Goal: Information Seeking & Learning: Learn about a topic

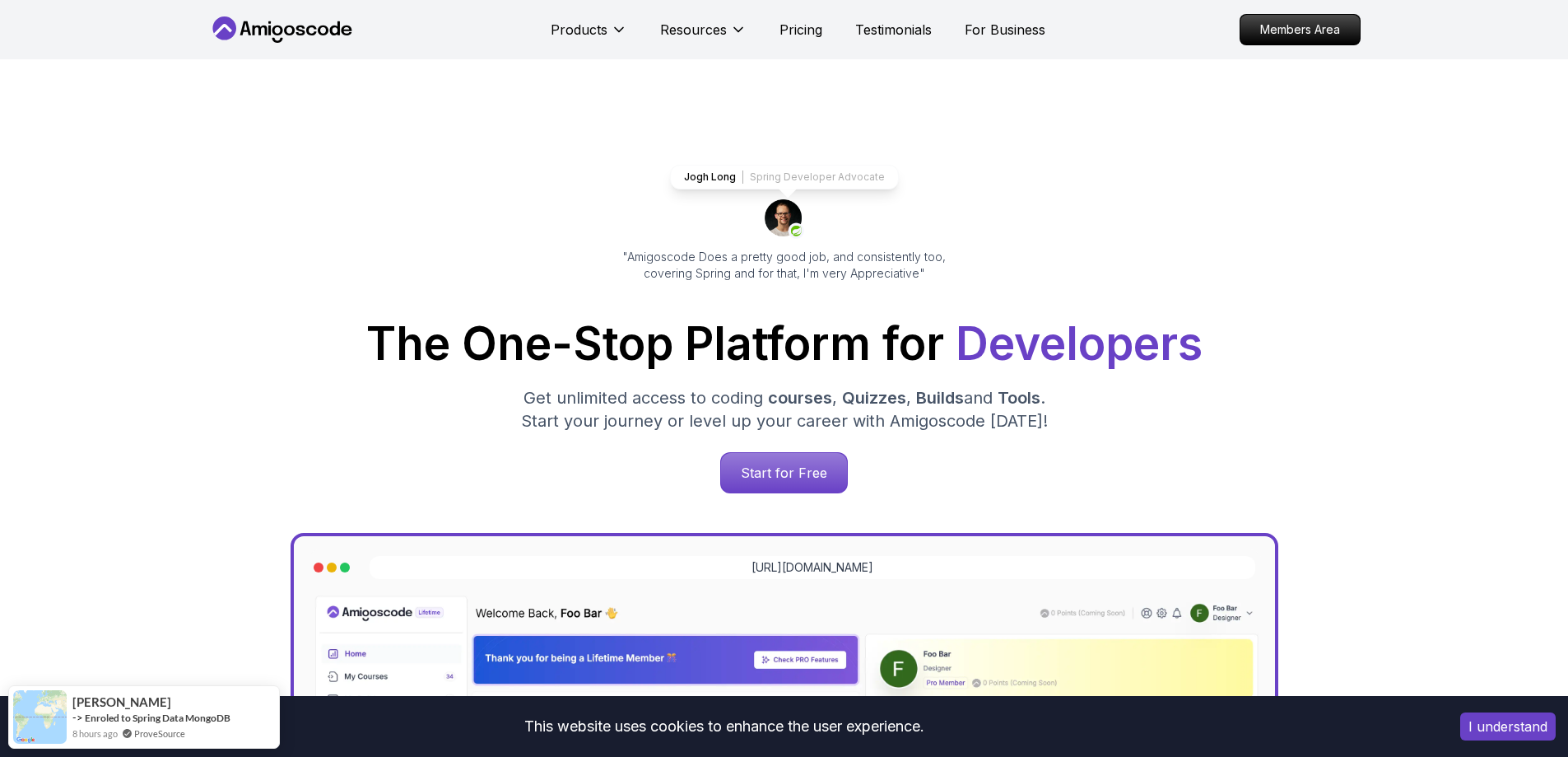
click at [1459, 728] on div "I understand" at bounding box center [1508, 726] width 120 height 53
click at [1464, 730] on button "I understand" at bounding box center [1508, 726] width 96 height 28
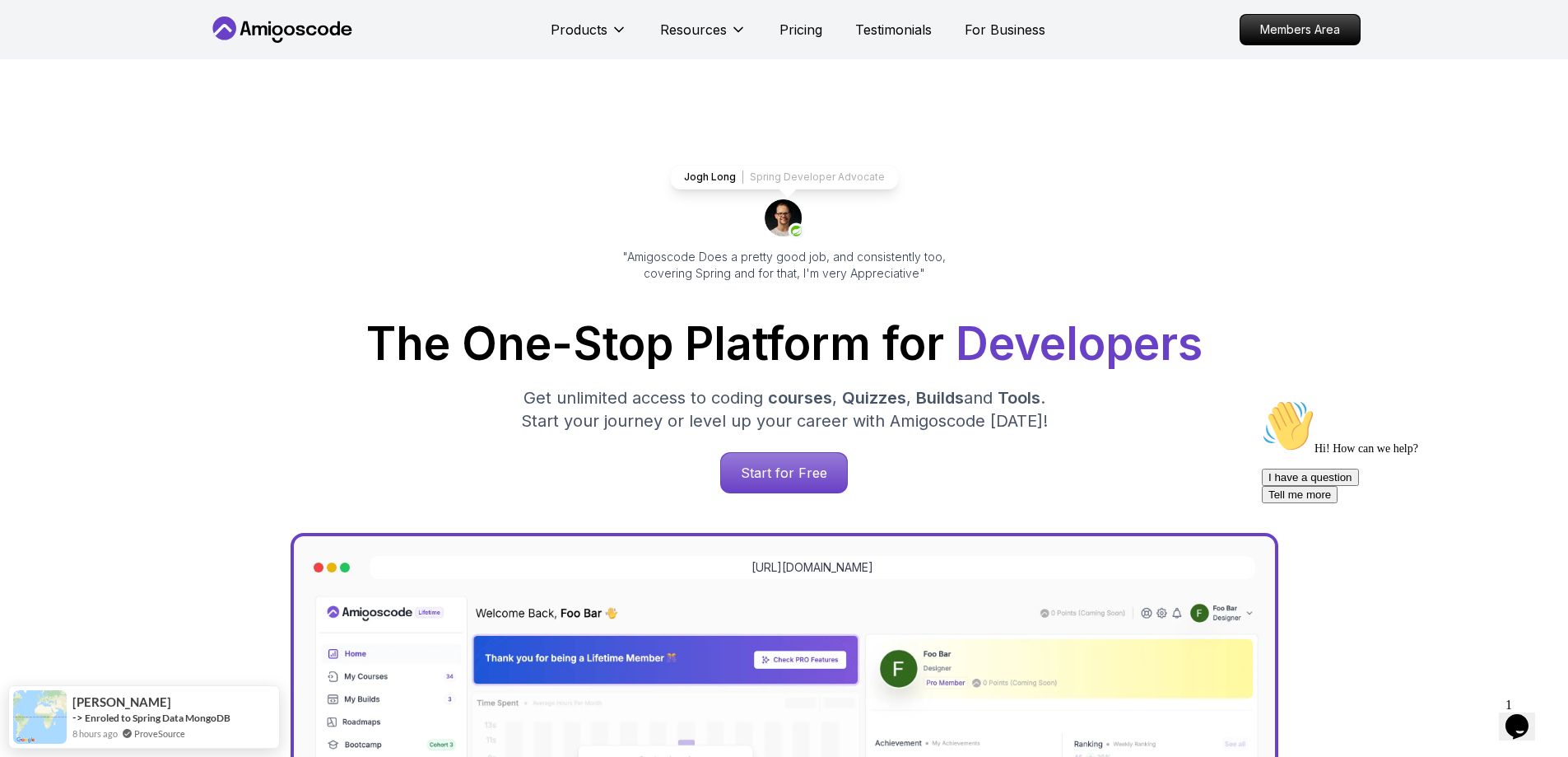
click at [1262, 399] on icon "Chat attention grabber" at bounding box center [1262, 399] width 0 height 0
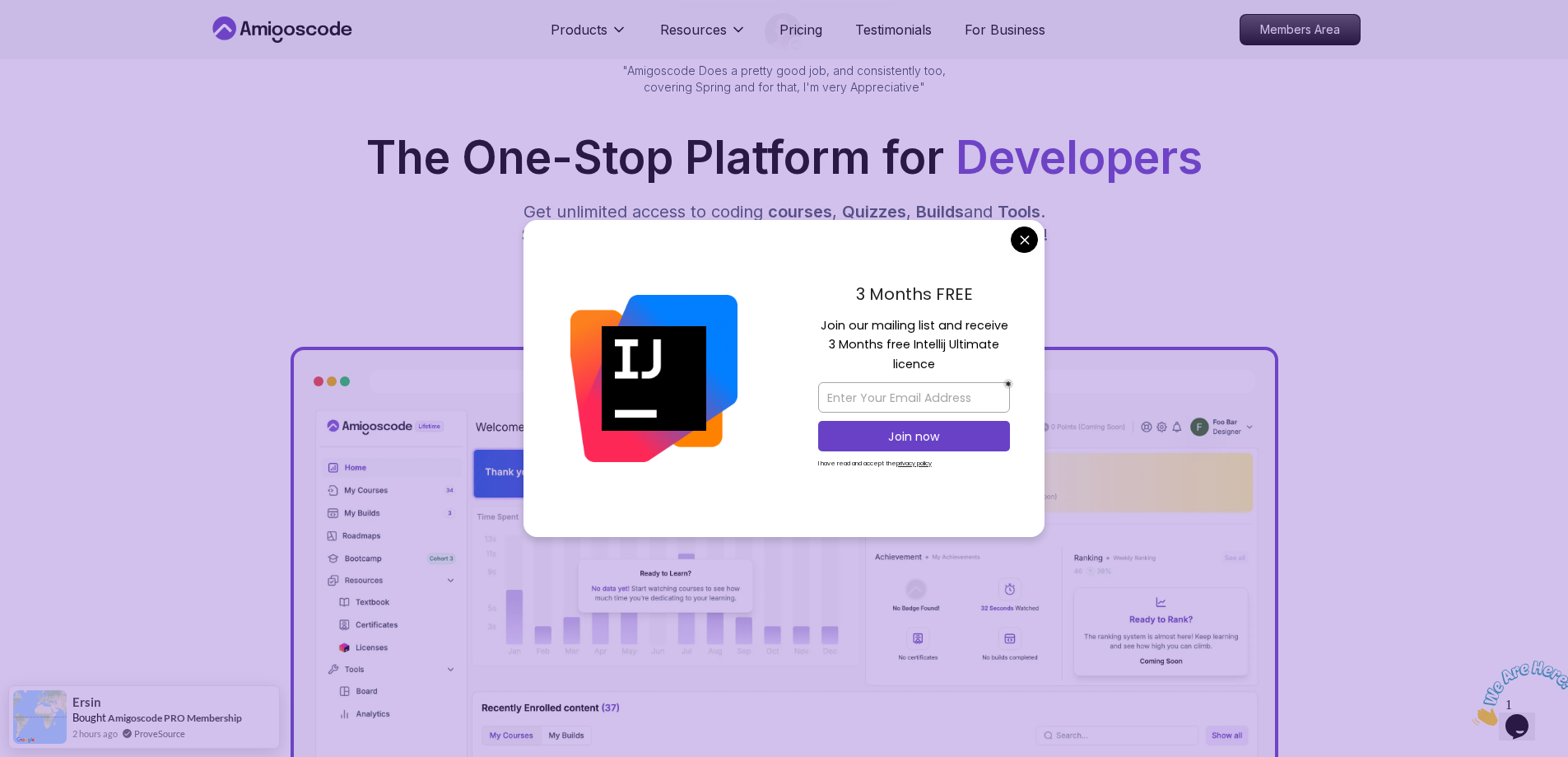
scroll to position [339, 0]
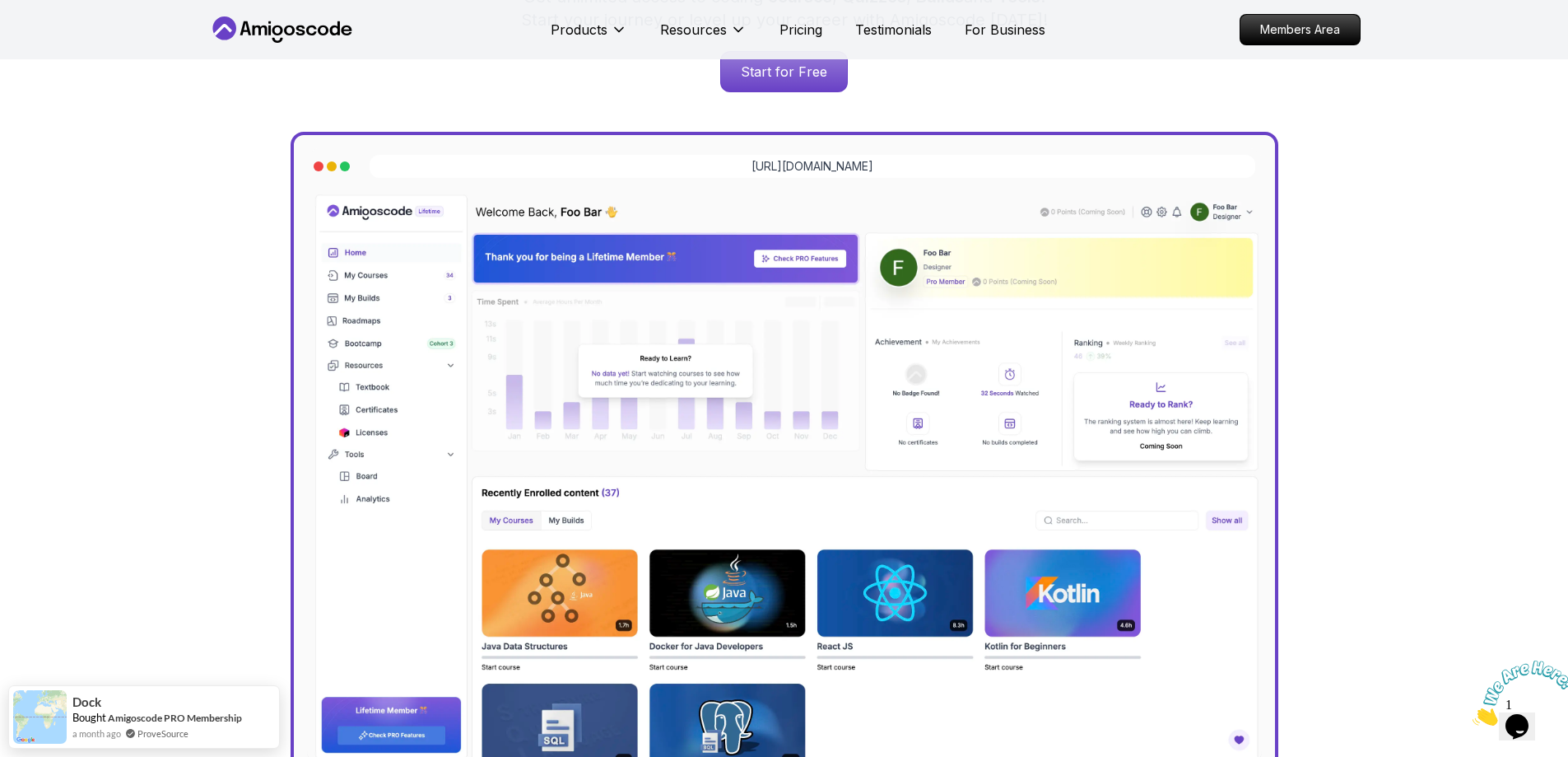
scroll to position [0, 0]
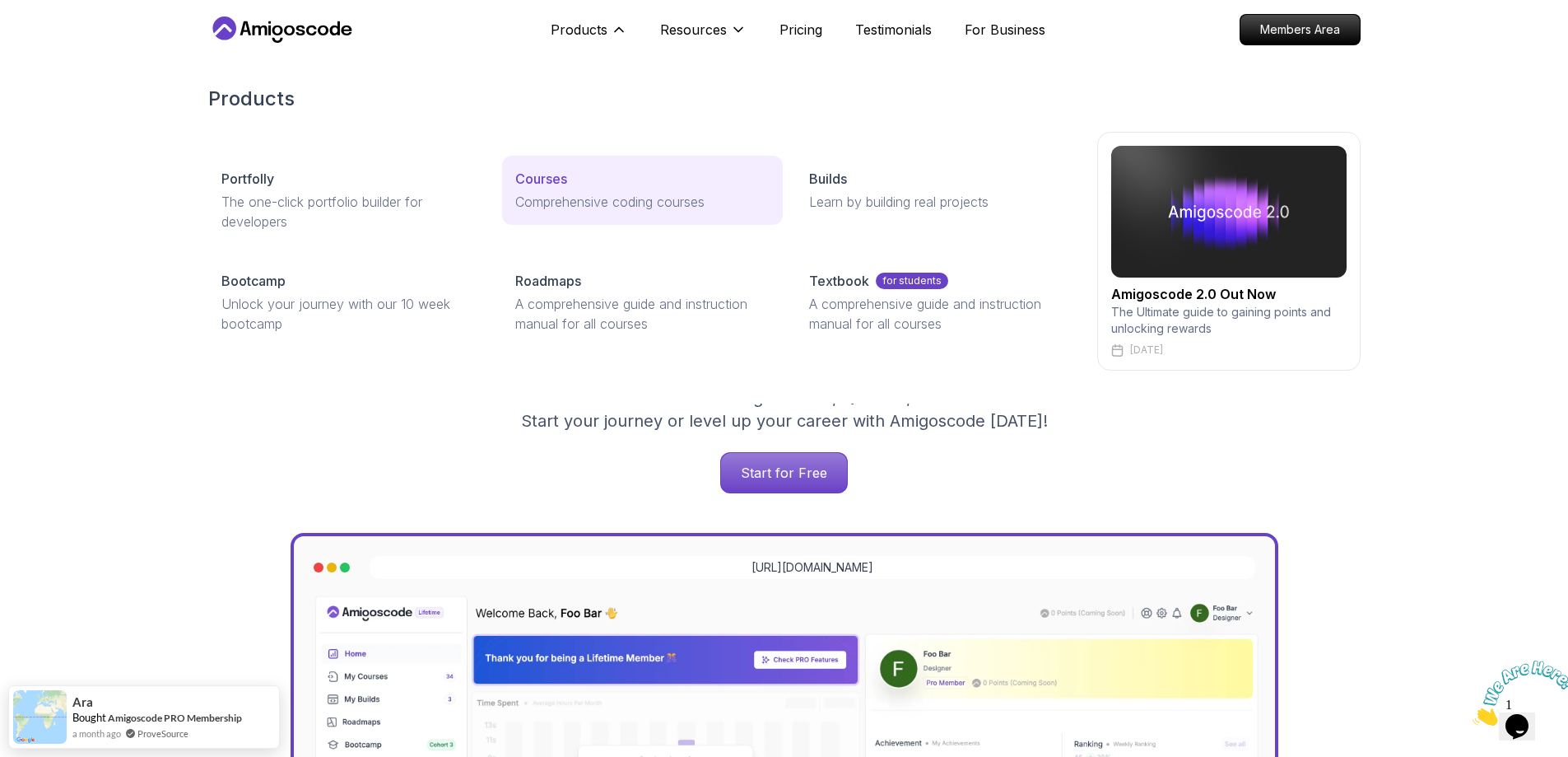
click at [571, 190] on link "Courses Comprehensive coding courses" at bounding box center [643, 190] width 281 height 69
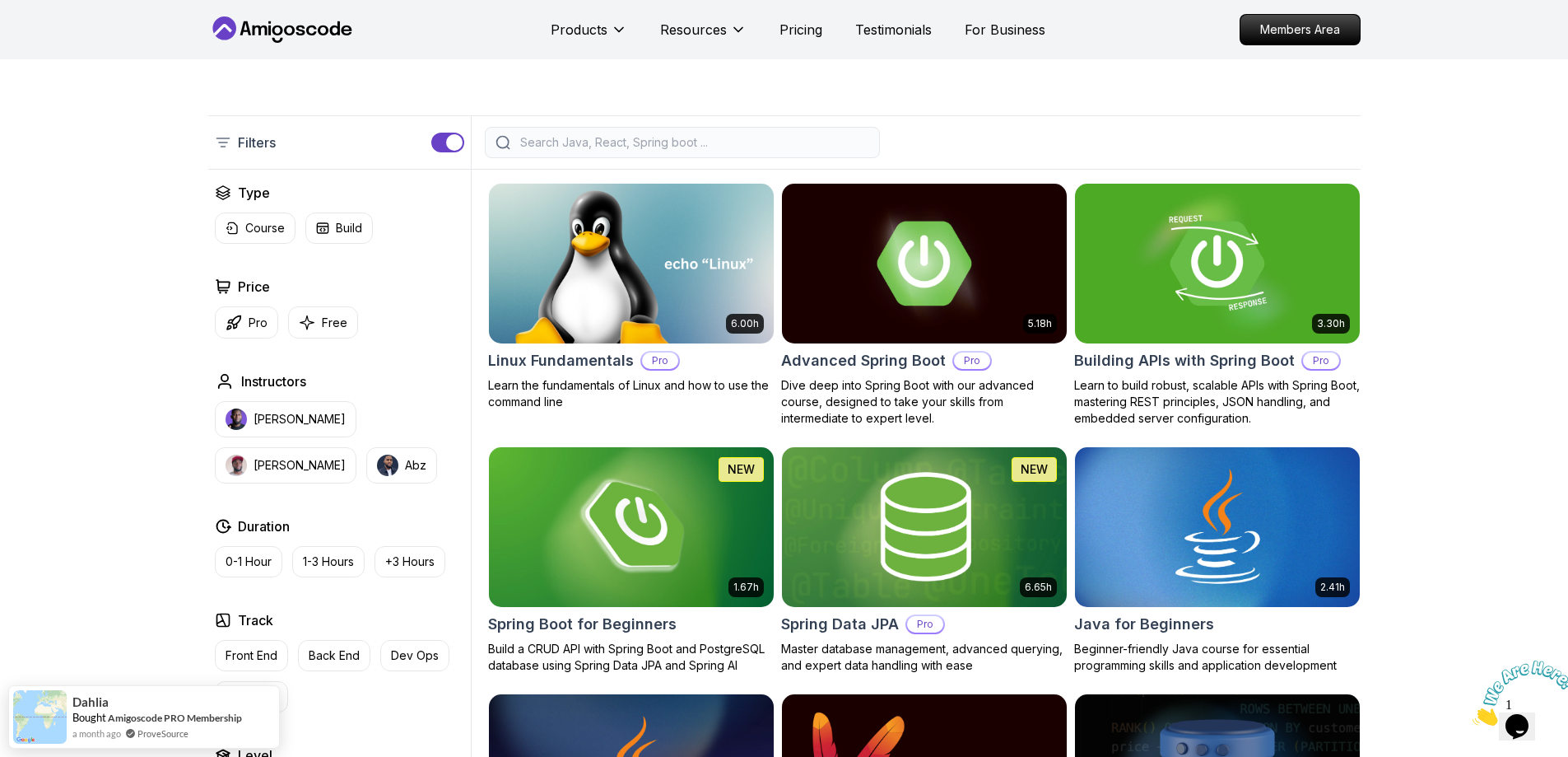
scroll to position [325, 0]
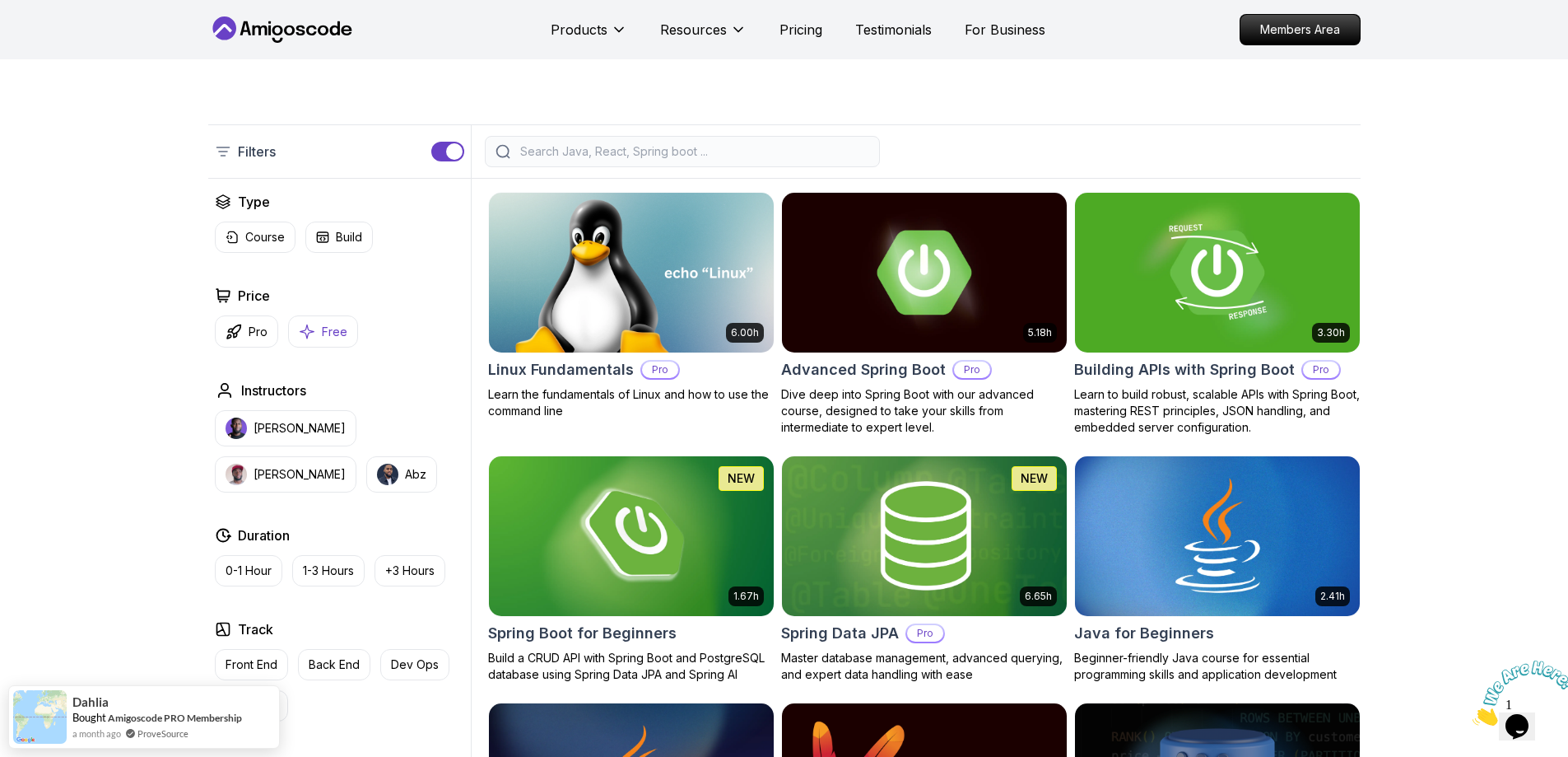
click at [315, 328] on button "Free" at bounding box center [323, 331] width 70 height 32
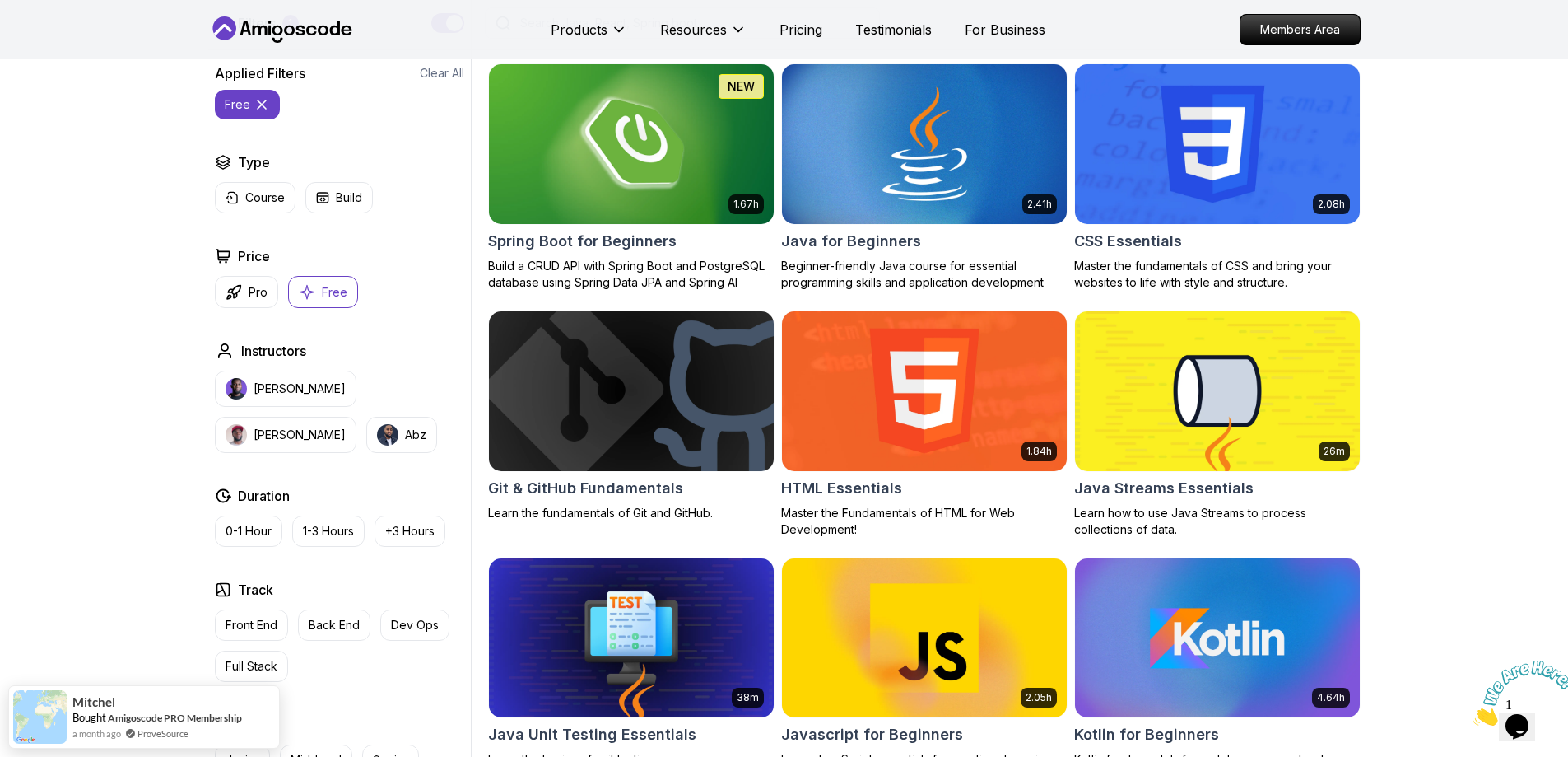
scroll to position [544, 0]
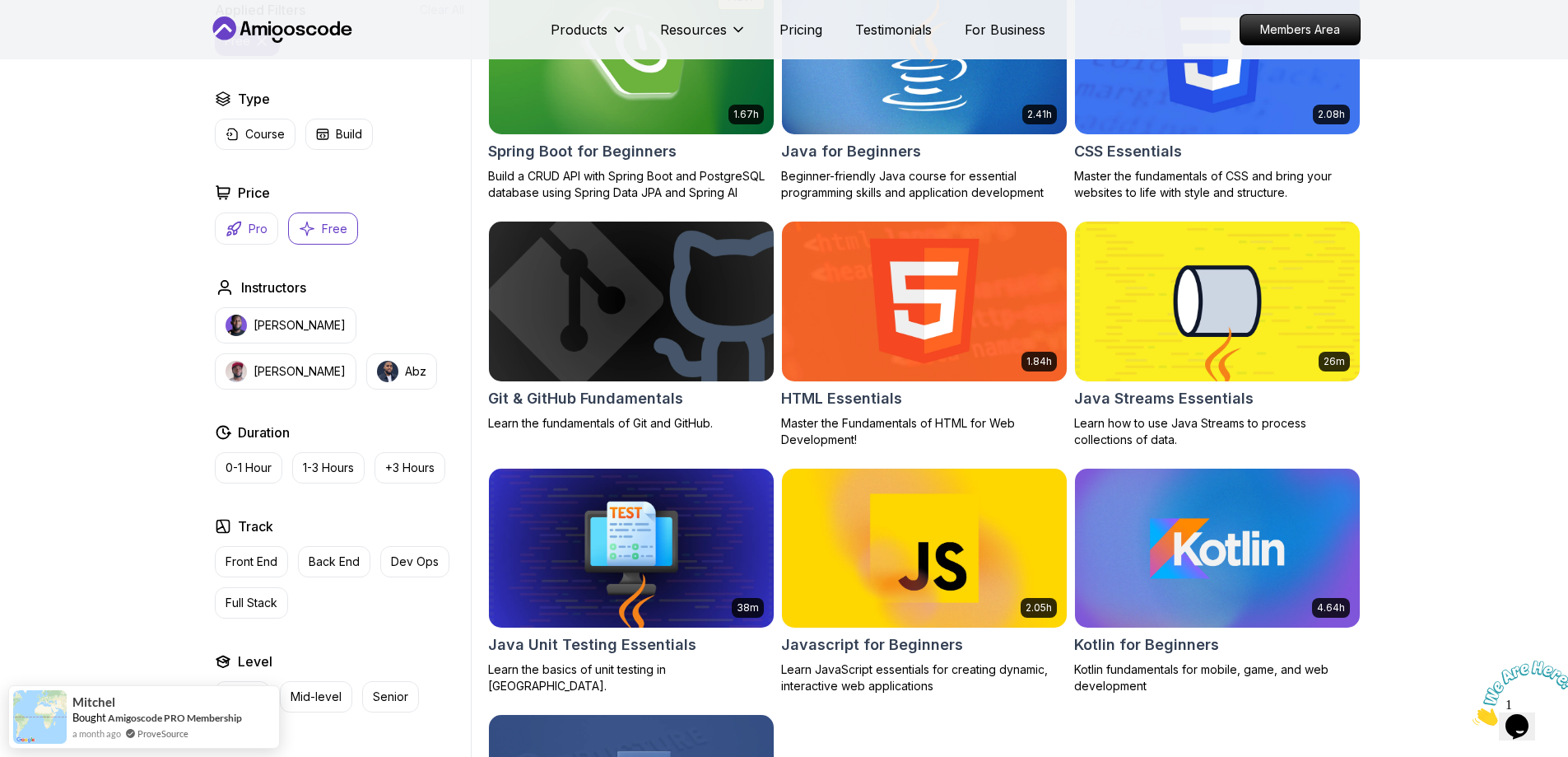
click at [245, 232] on button "Pro" at bounding box center [247, 228] width 63 height 32
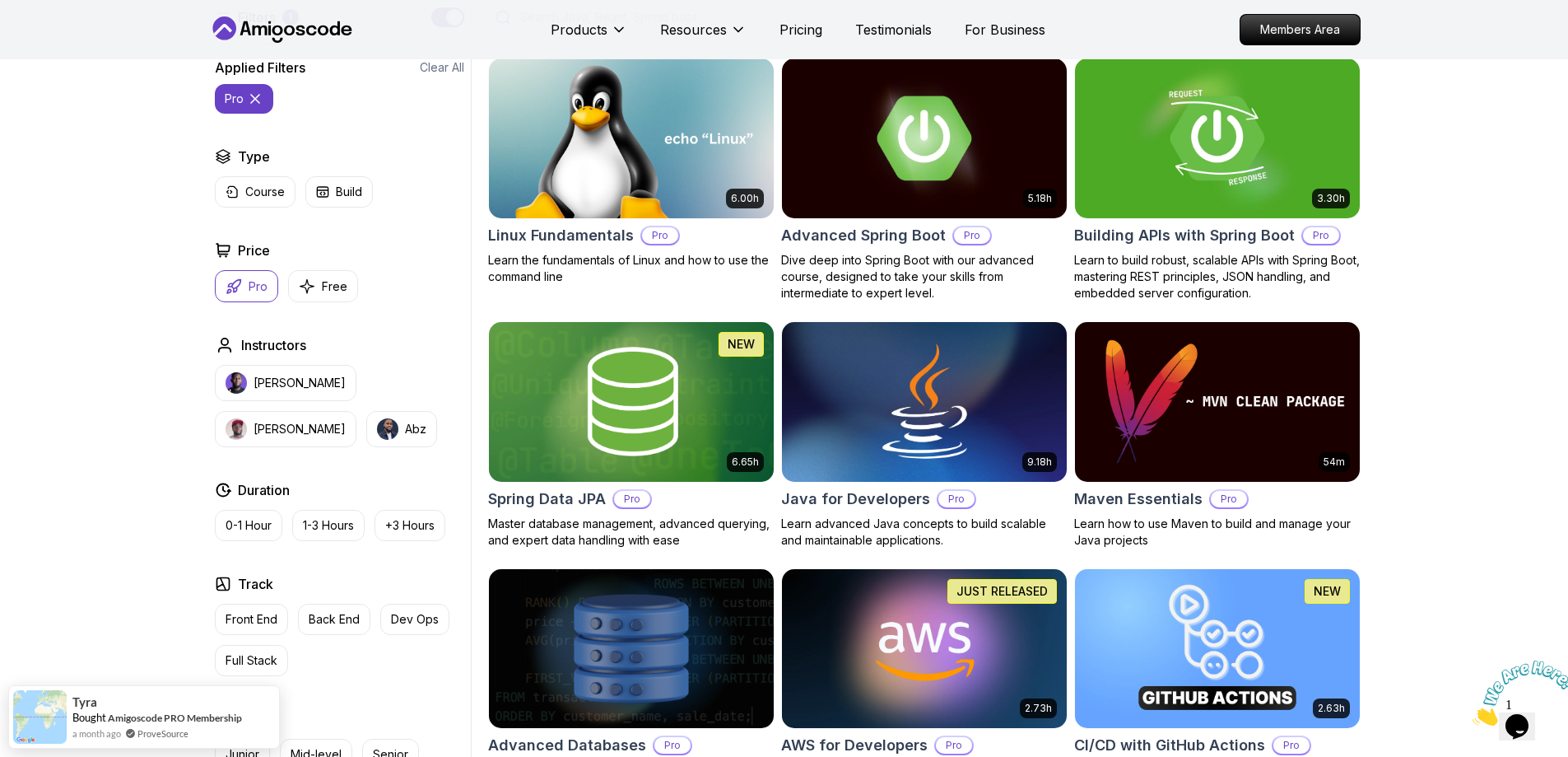
scroll to position [476, 0]
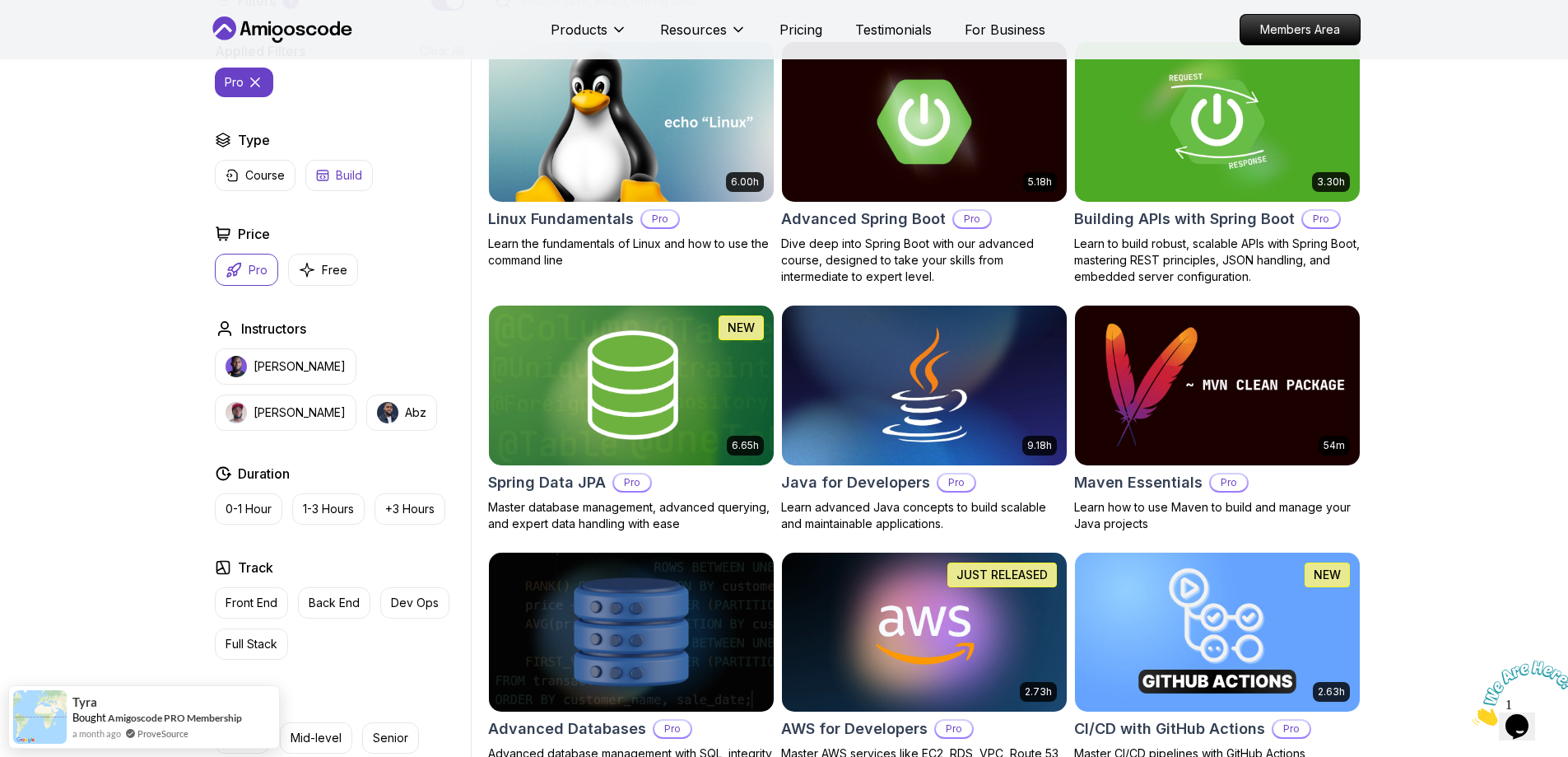
click at [329, 178] on button "Build" at bounding box center [339, 176] width 68 height 32
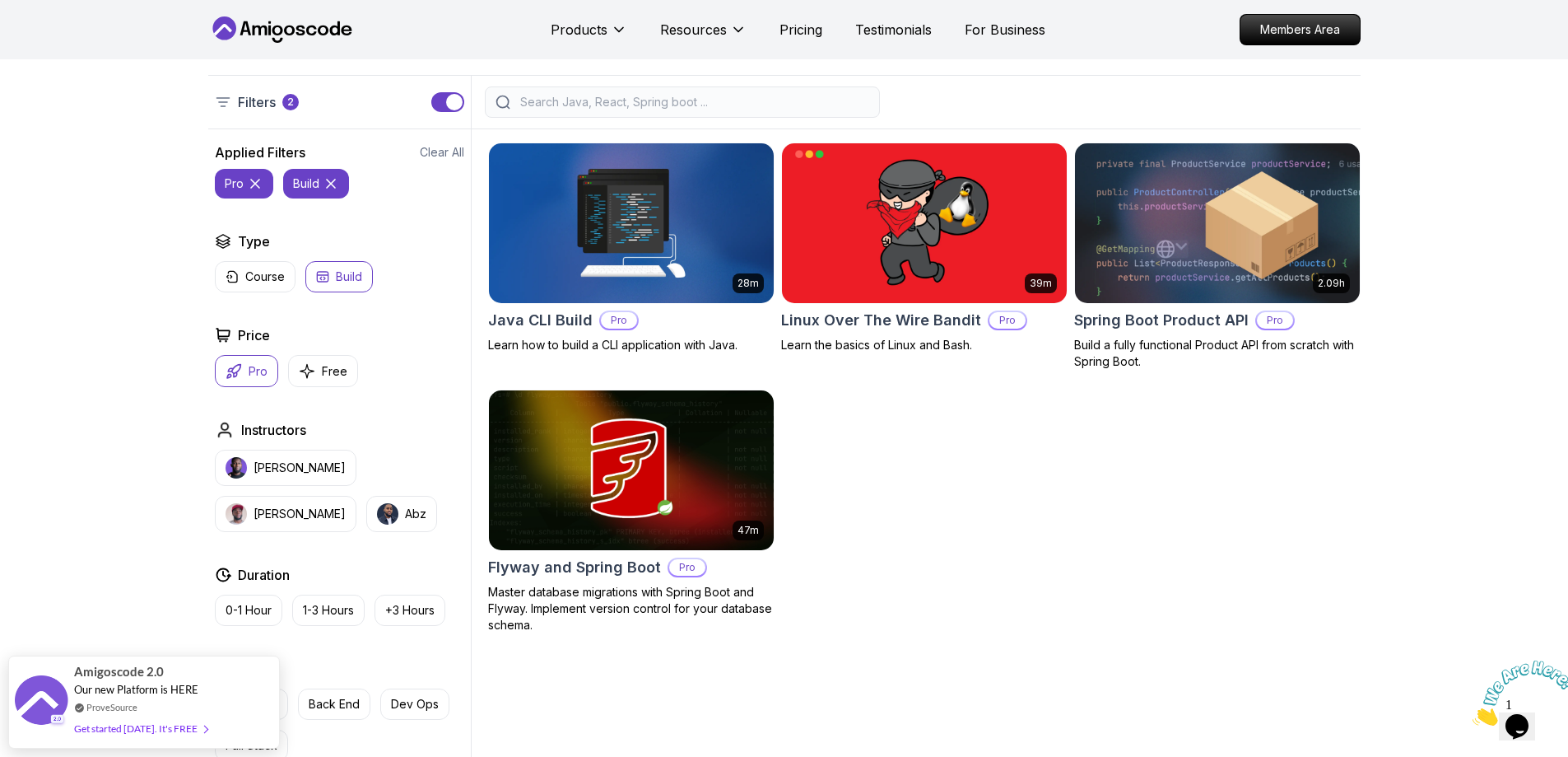
scroll to position [370, 0]
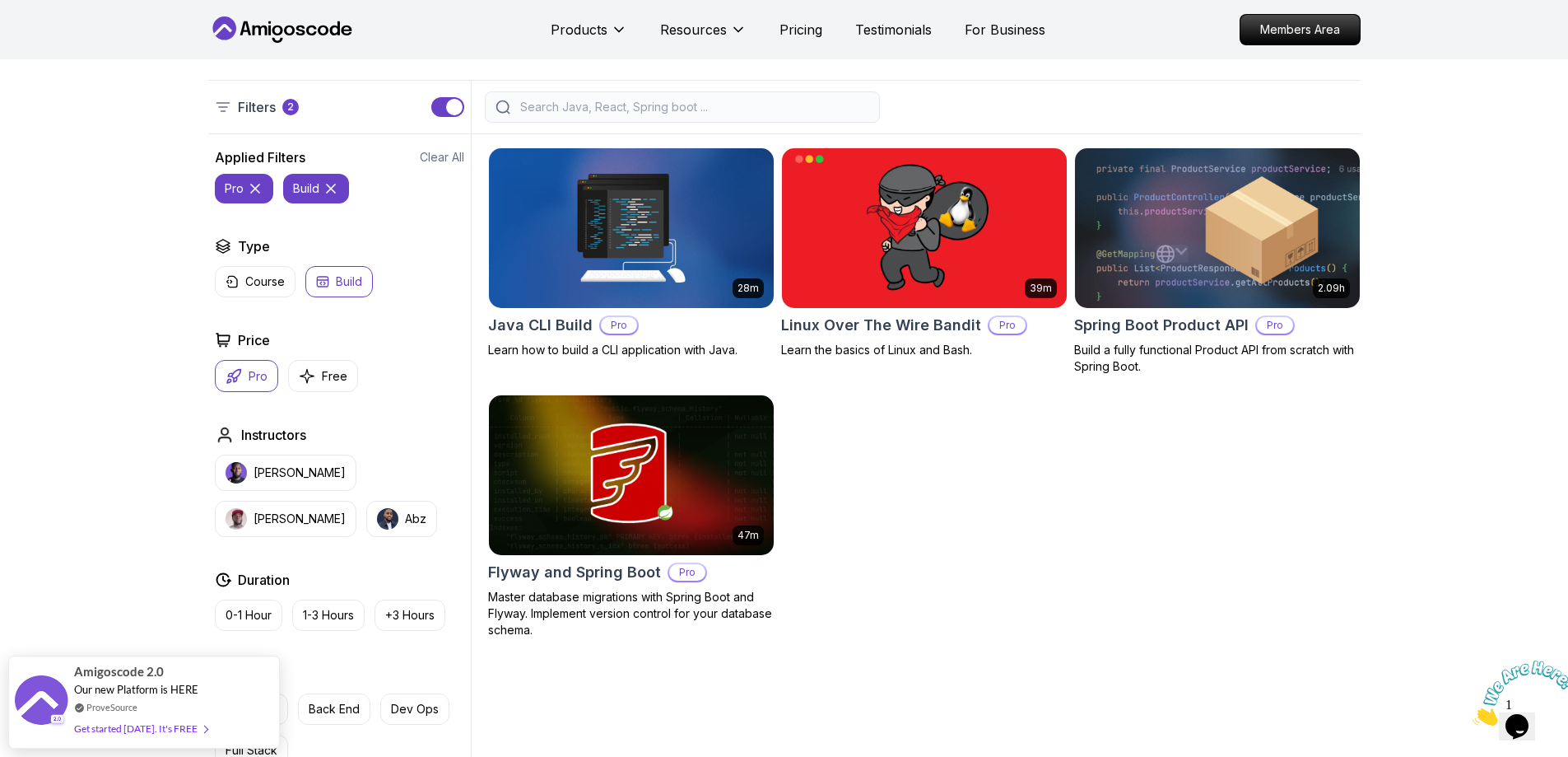
click at [354, 276] on p "Build" at bounding box center [349, 282] width 26 height 17
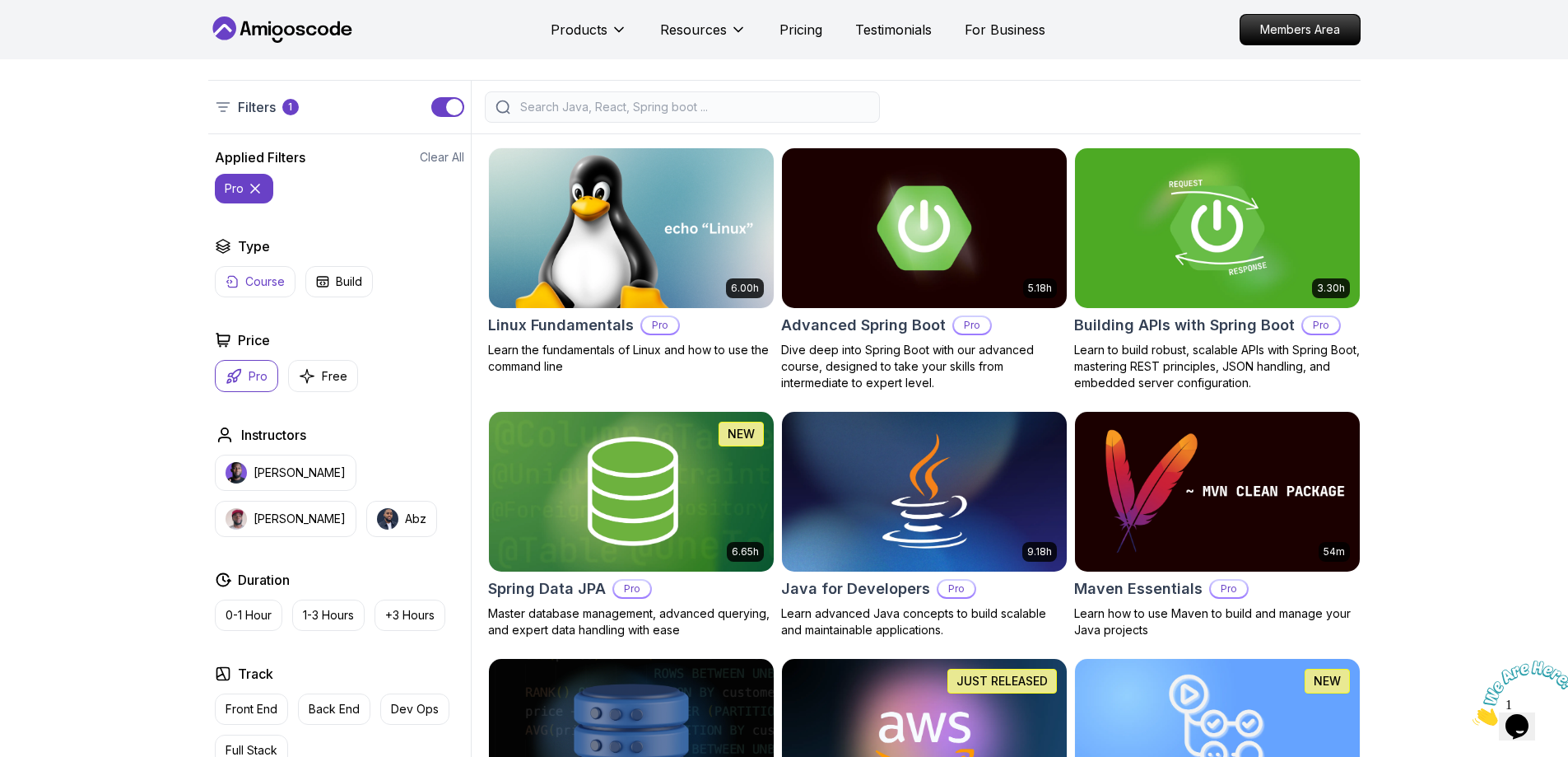
click at [270, 284] on p "Course" at bounding box center [265, 282] width 39 height 17
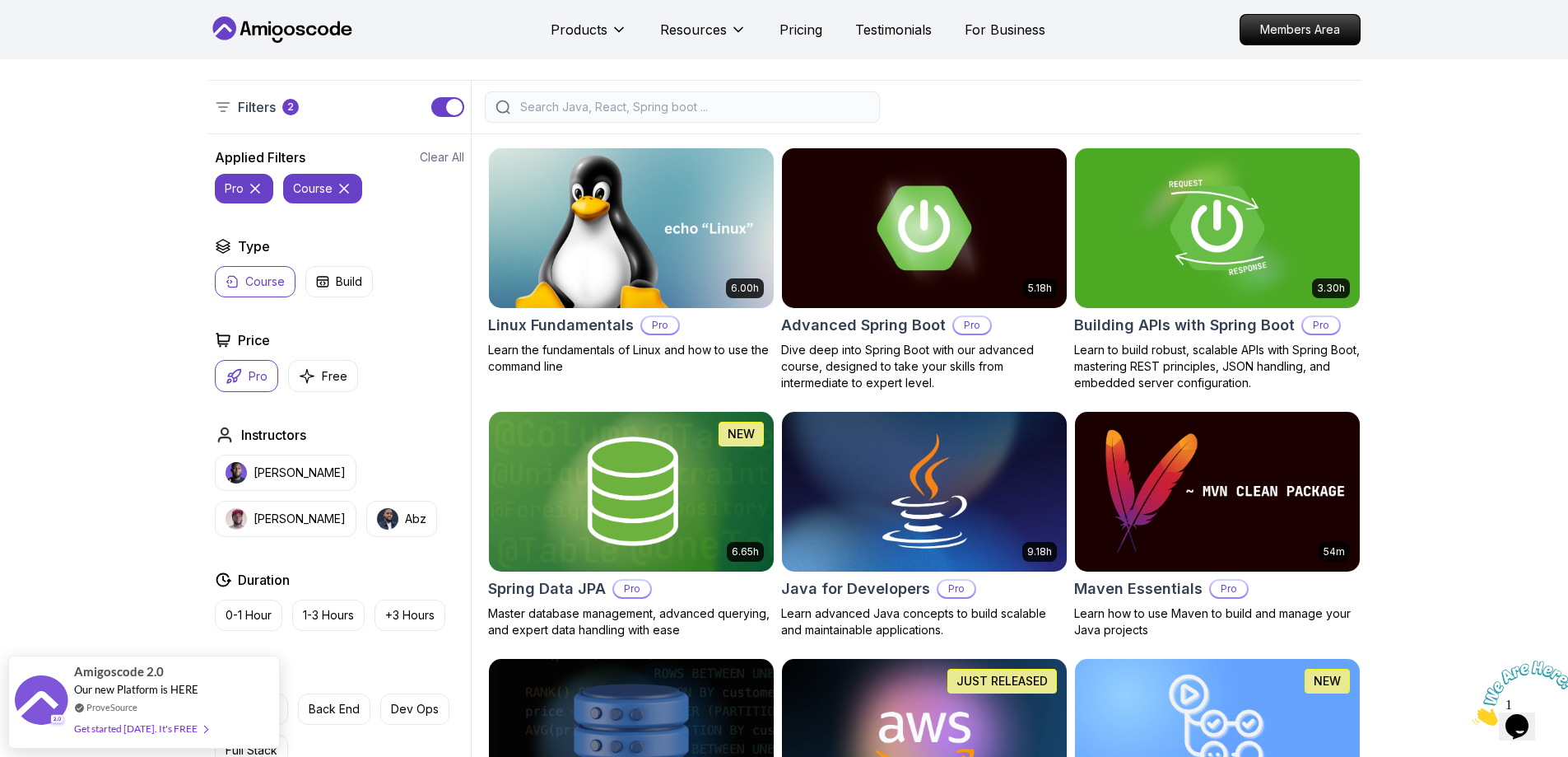
click at [260, 290] on button "Course" at bounding box center [255, 282] width 81 height 32
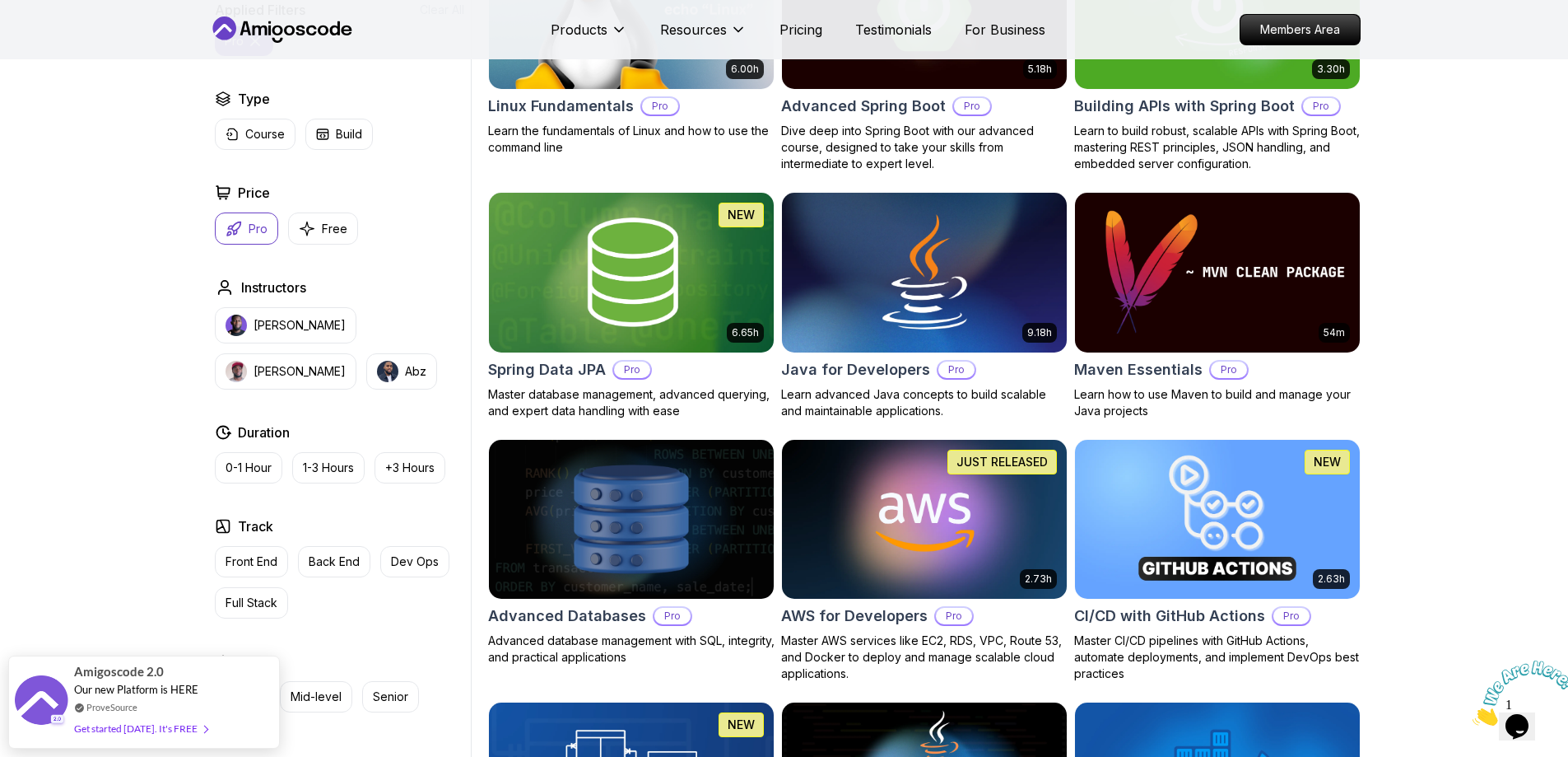
scroll to position [580, 0]
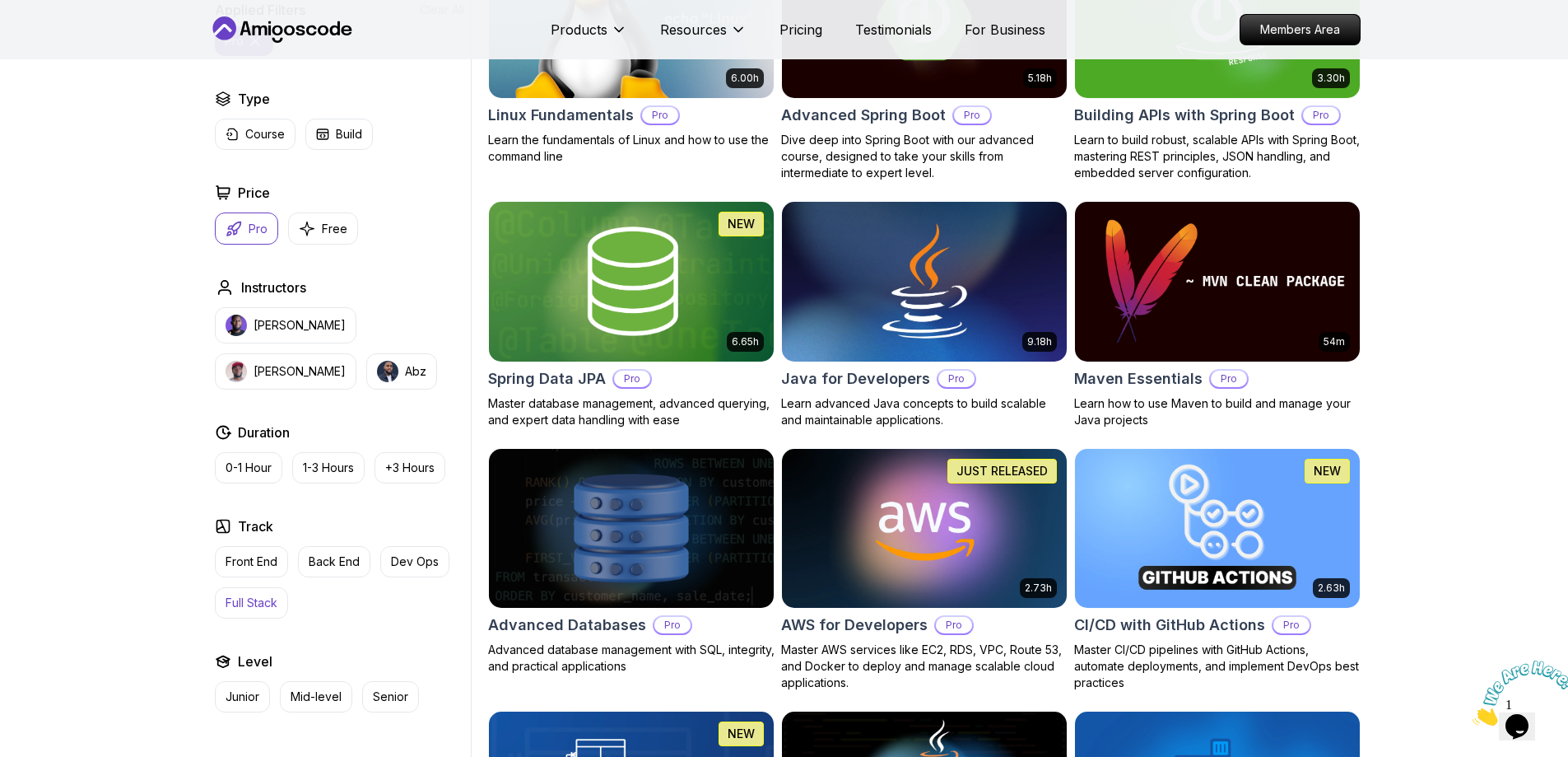
click at [257, 610] on p "Full Stack" at bounding box center [251, 603] width 52 height 17
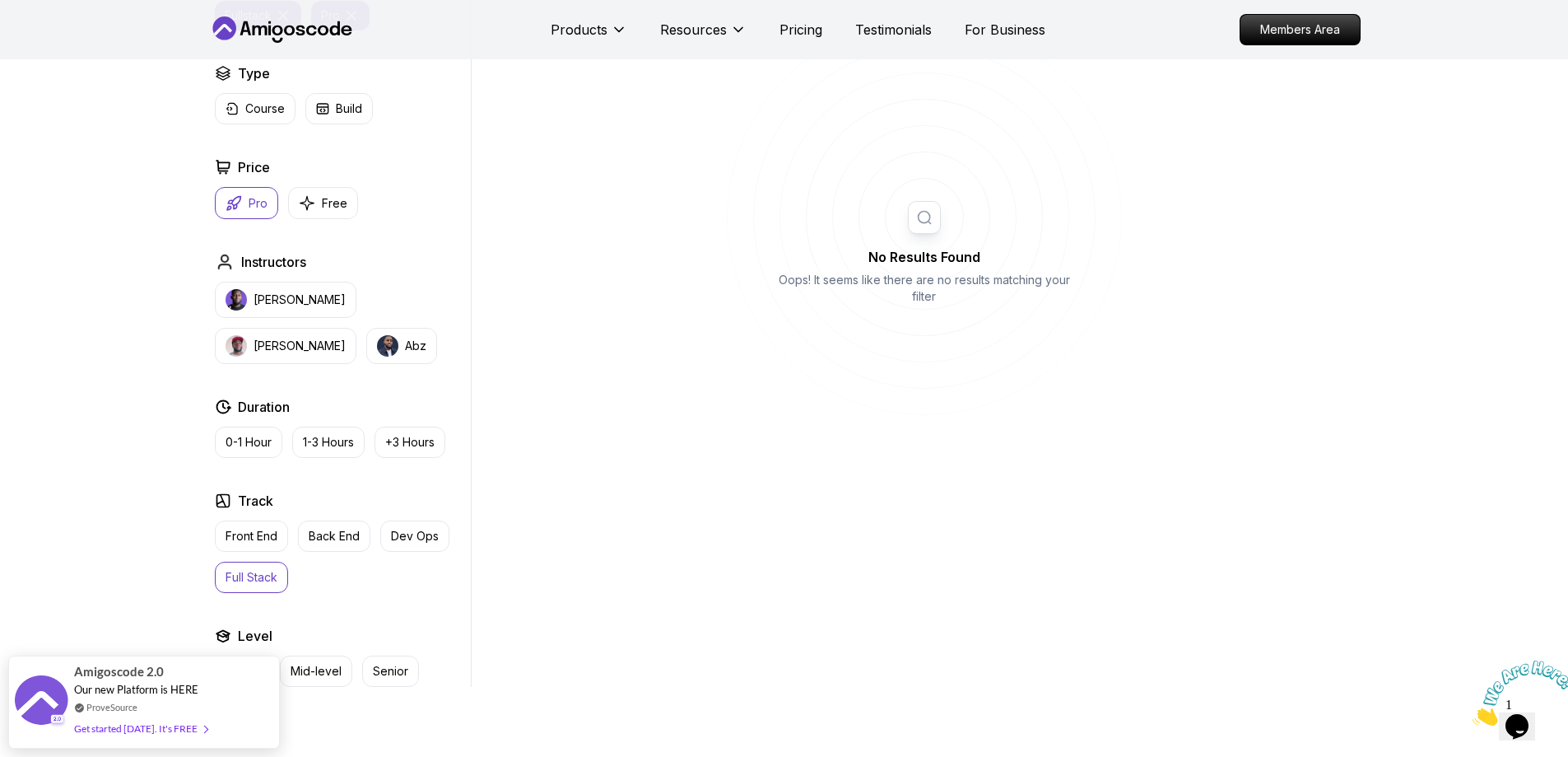
scroll to position [527, 0]
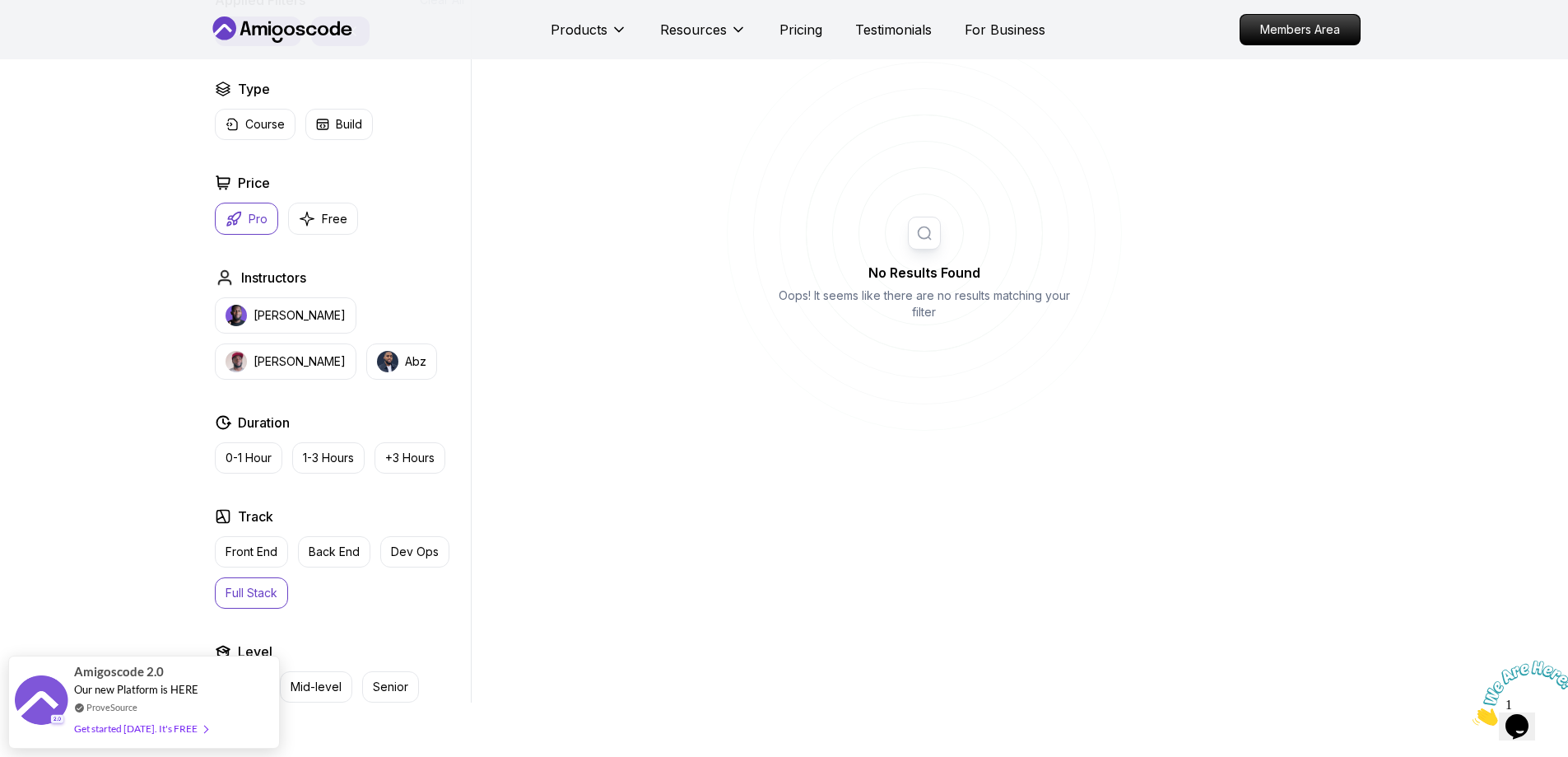
click at [262, 588] on p "Full Stack" at bounding box center [251, 593] width 52 height 17
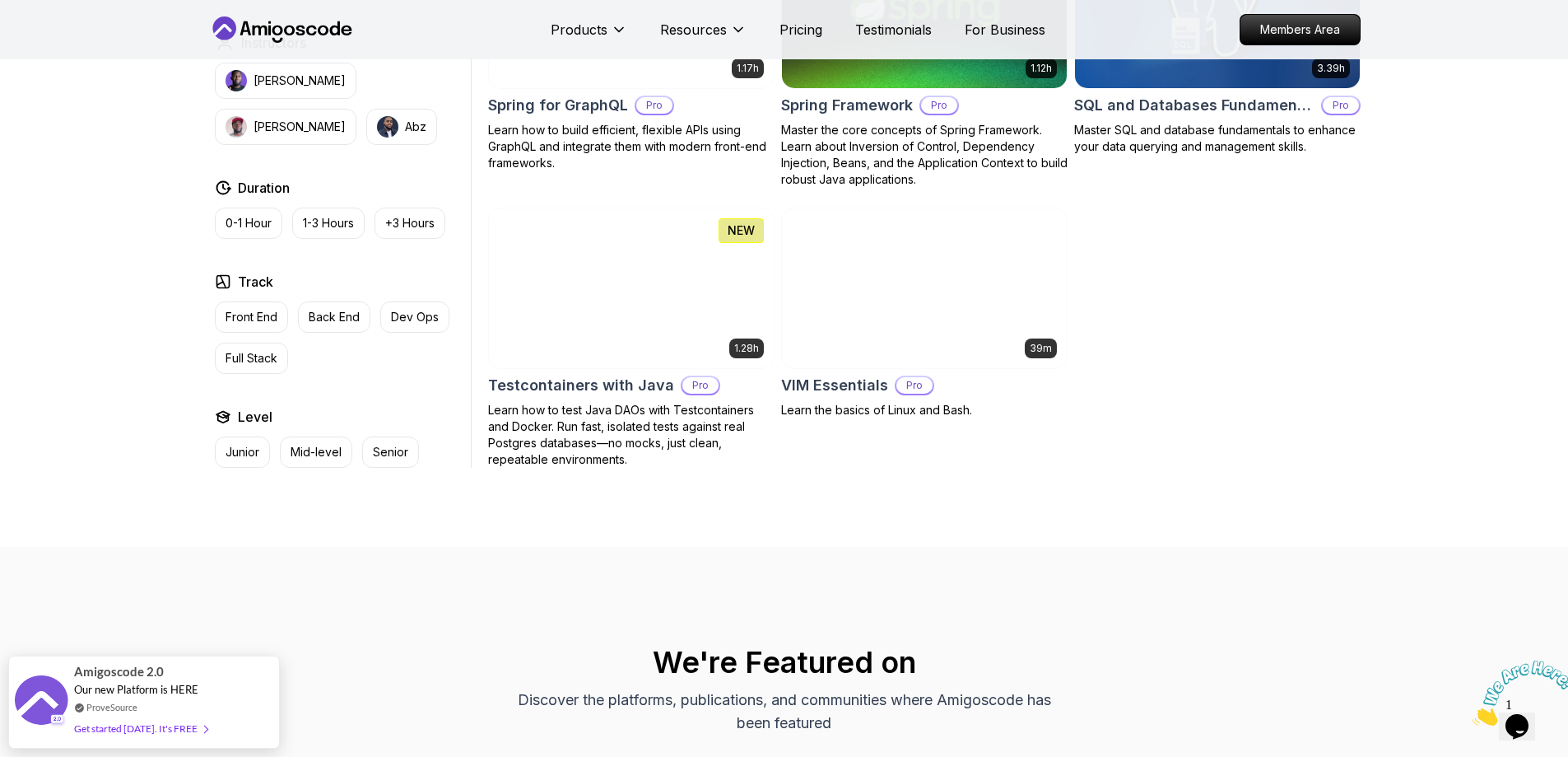
scroll to position [3436, 0]
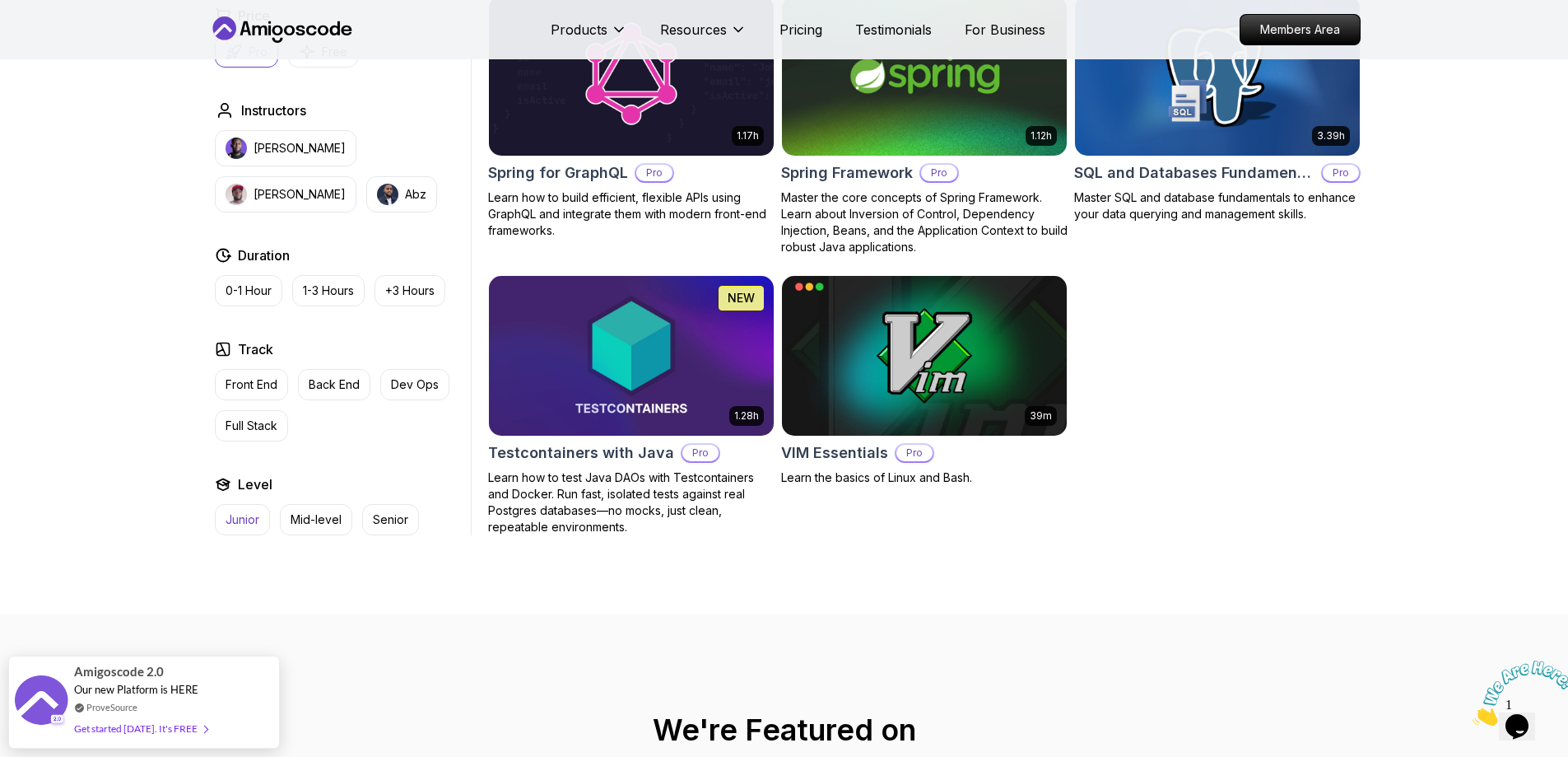
click at [255, 511] on p "Junior" at bounding box center [242, 520] width 34 height 17
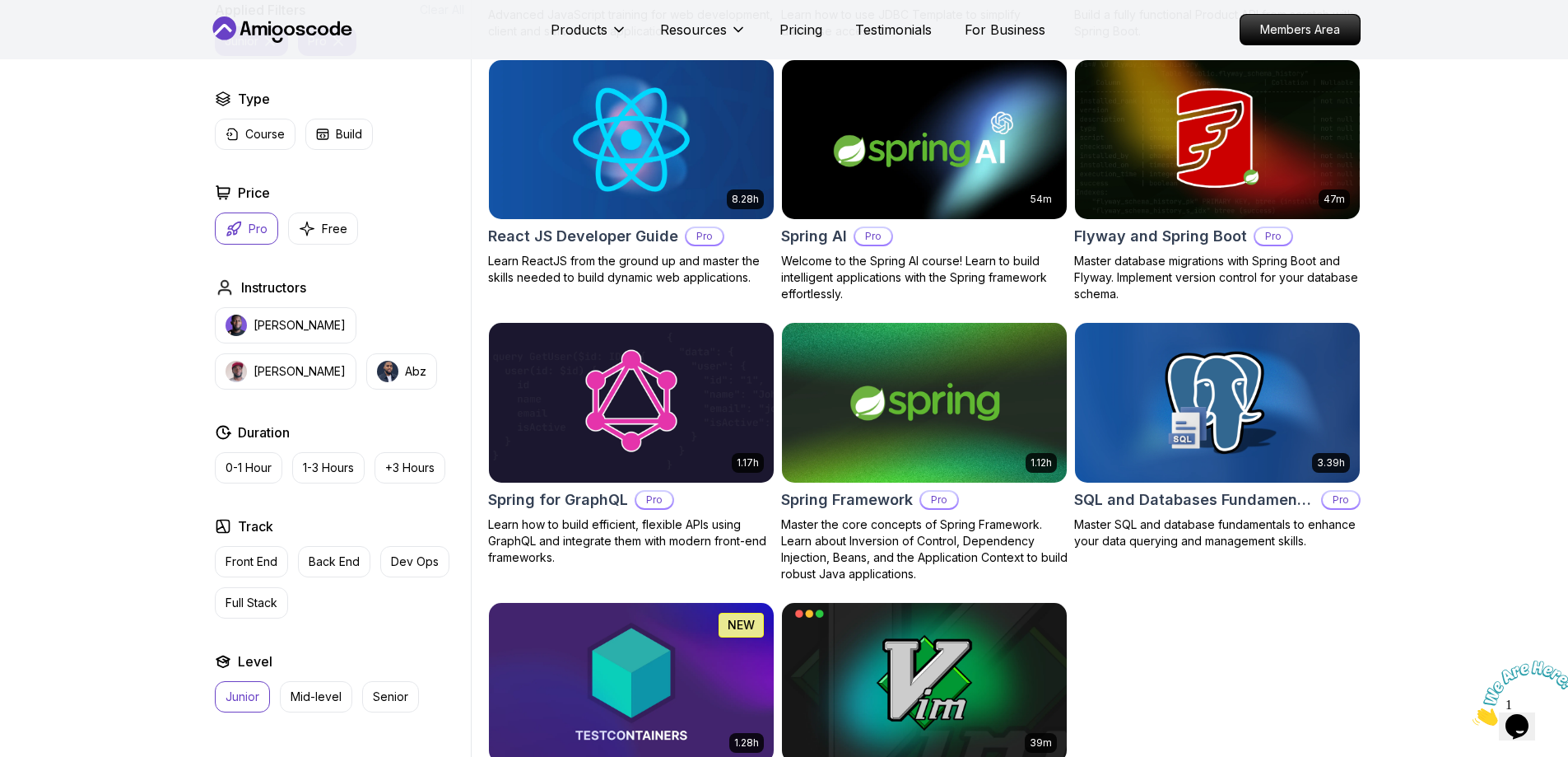
scroll to position [2044, 0]
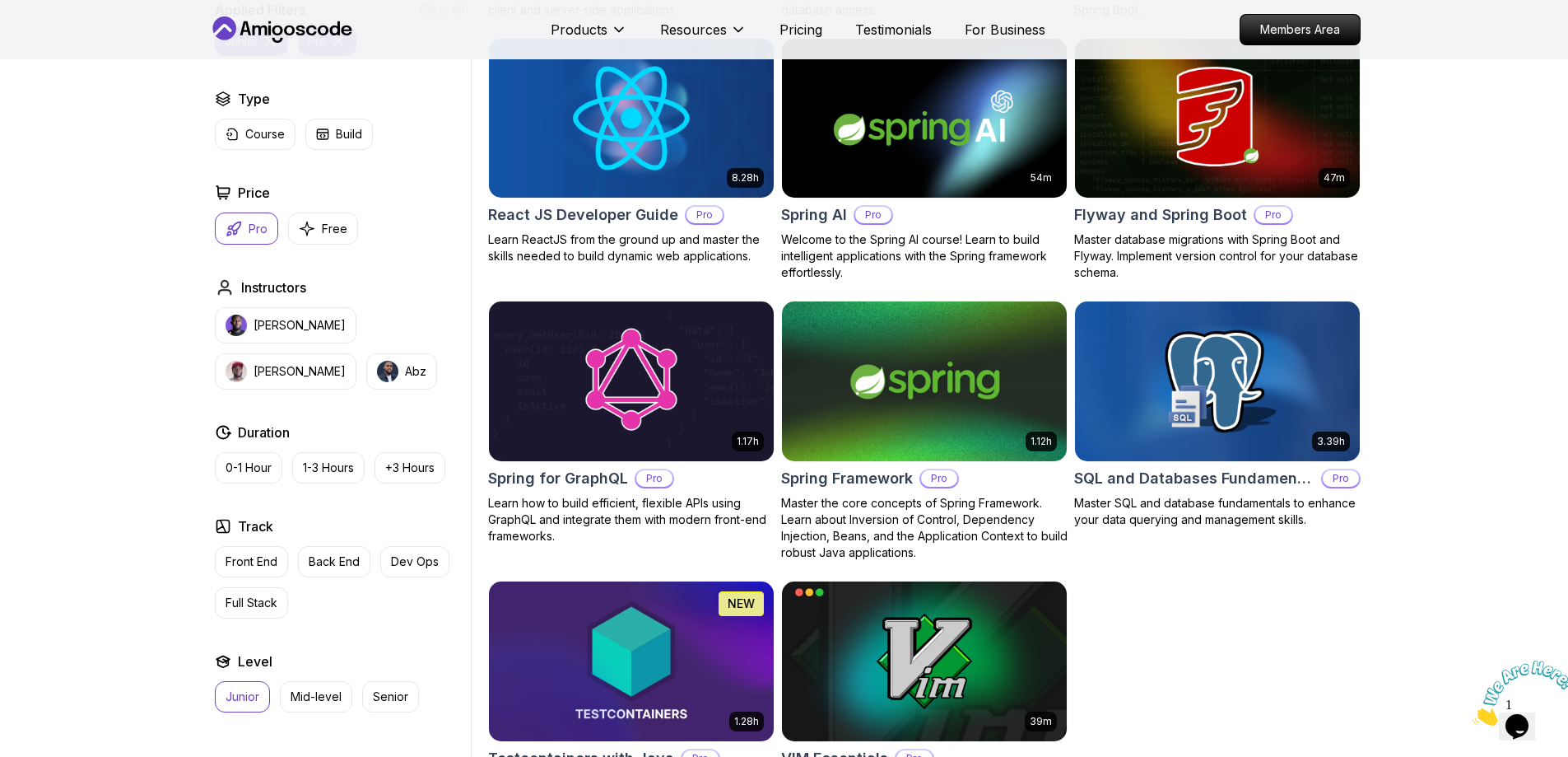
click at [246, 696] on p "Junior" at bounding box center [242, 697] width 34 height 17
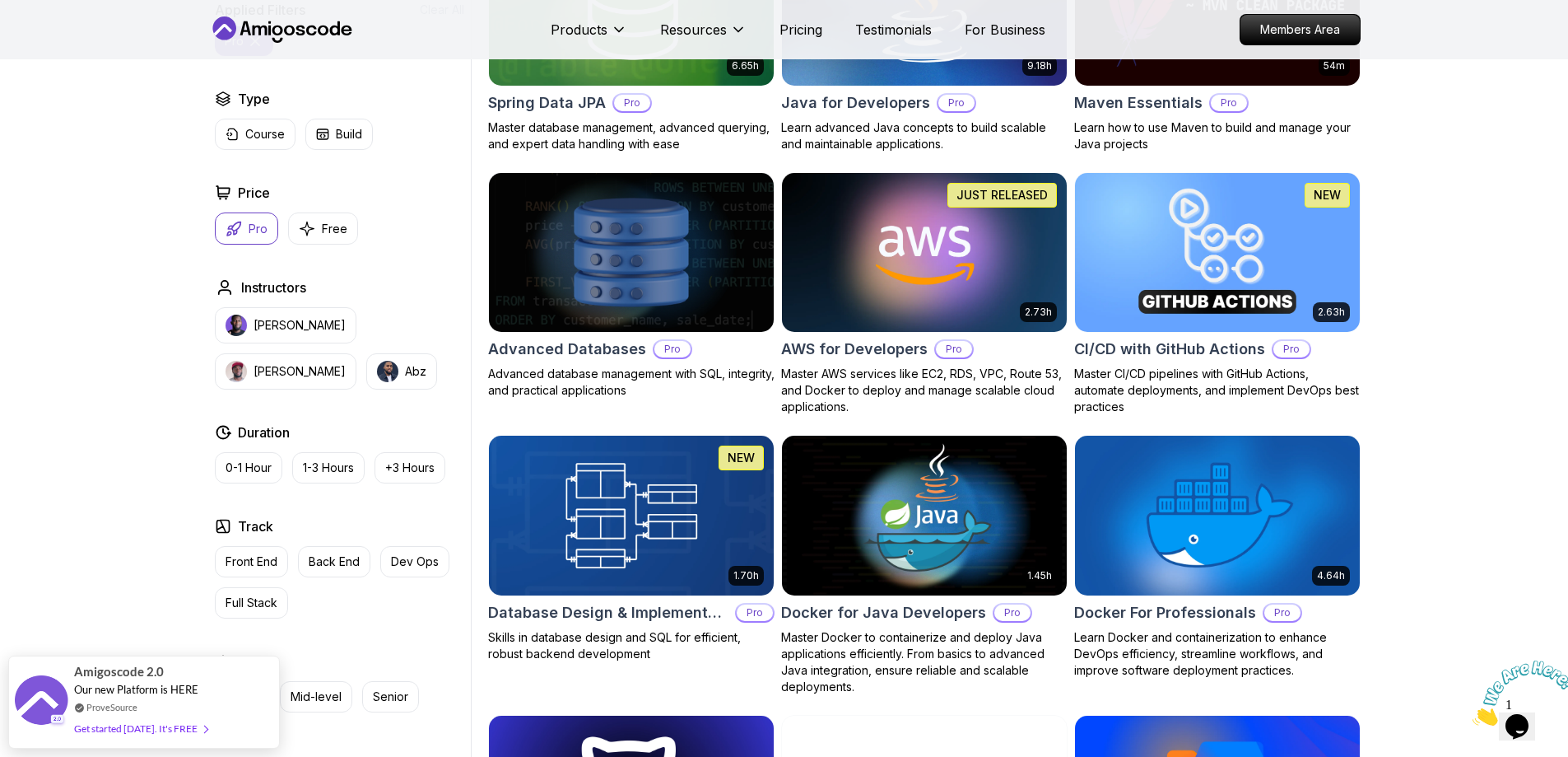
scroll to position [805, 0]
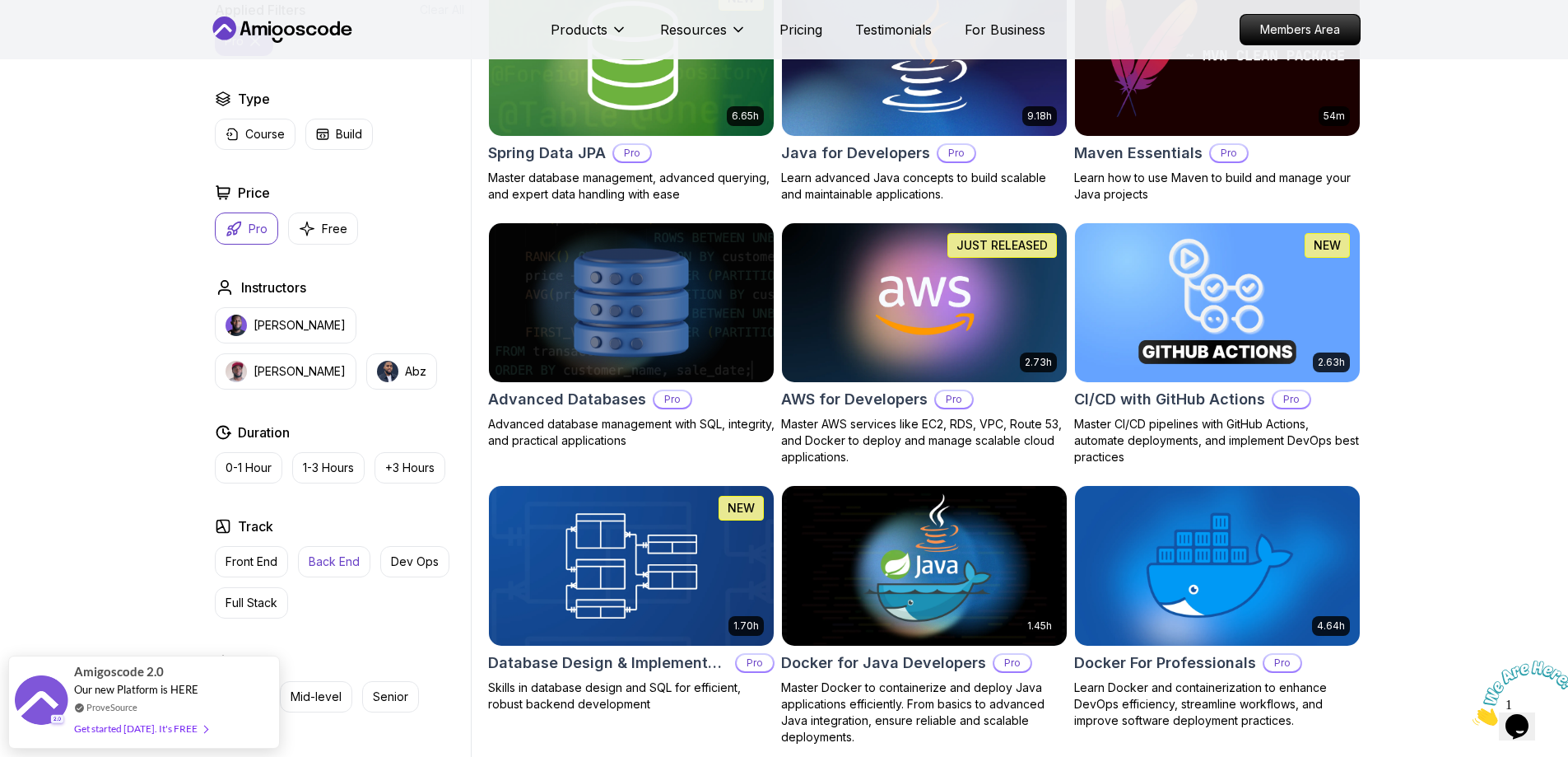
click at [327, 556] on p "Back End" at bounding box center [334, 561] width 51 height 17
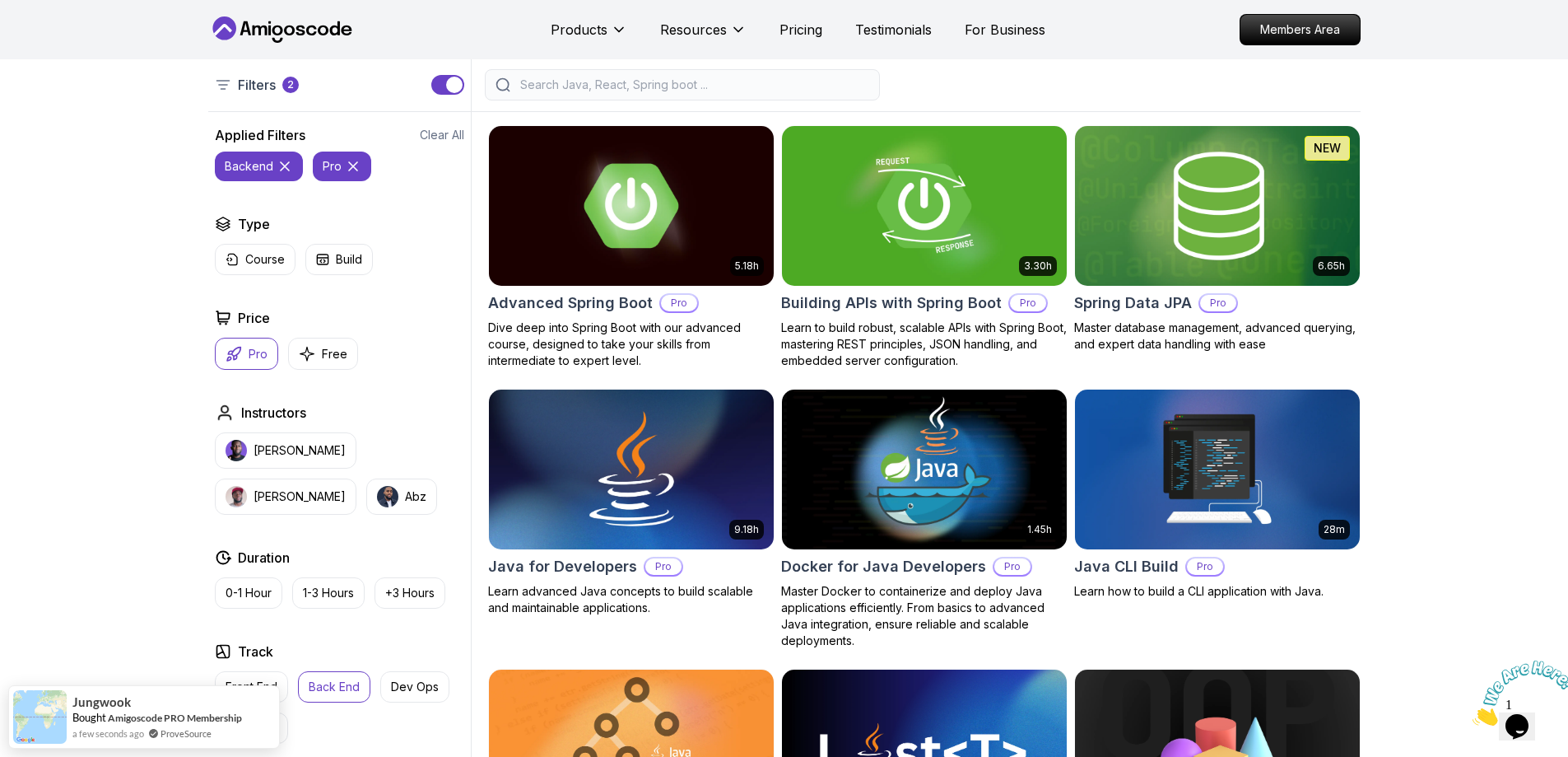
scroll to position [386, 0]
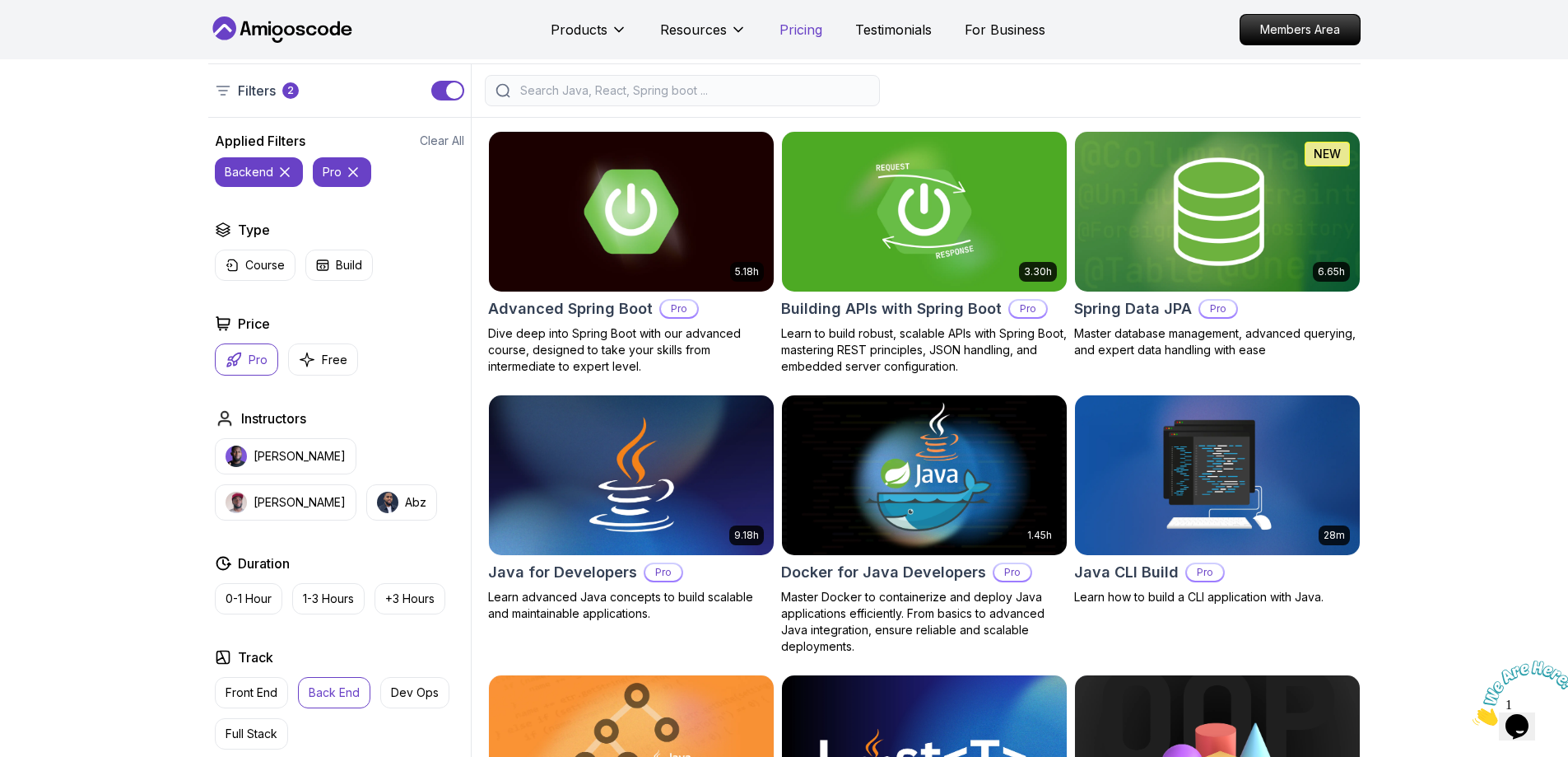
click at [805, 22] on p "Pricing" at bounding box center [801, 29] width 43 height 20
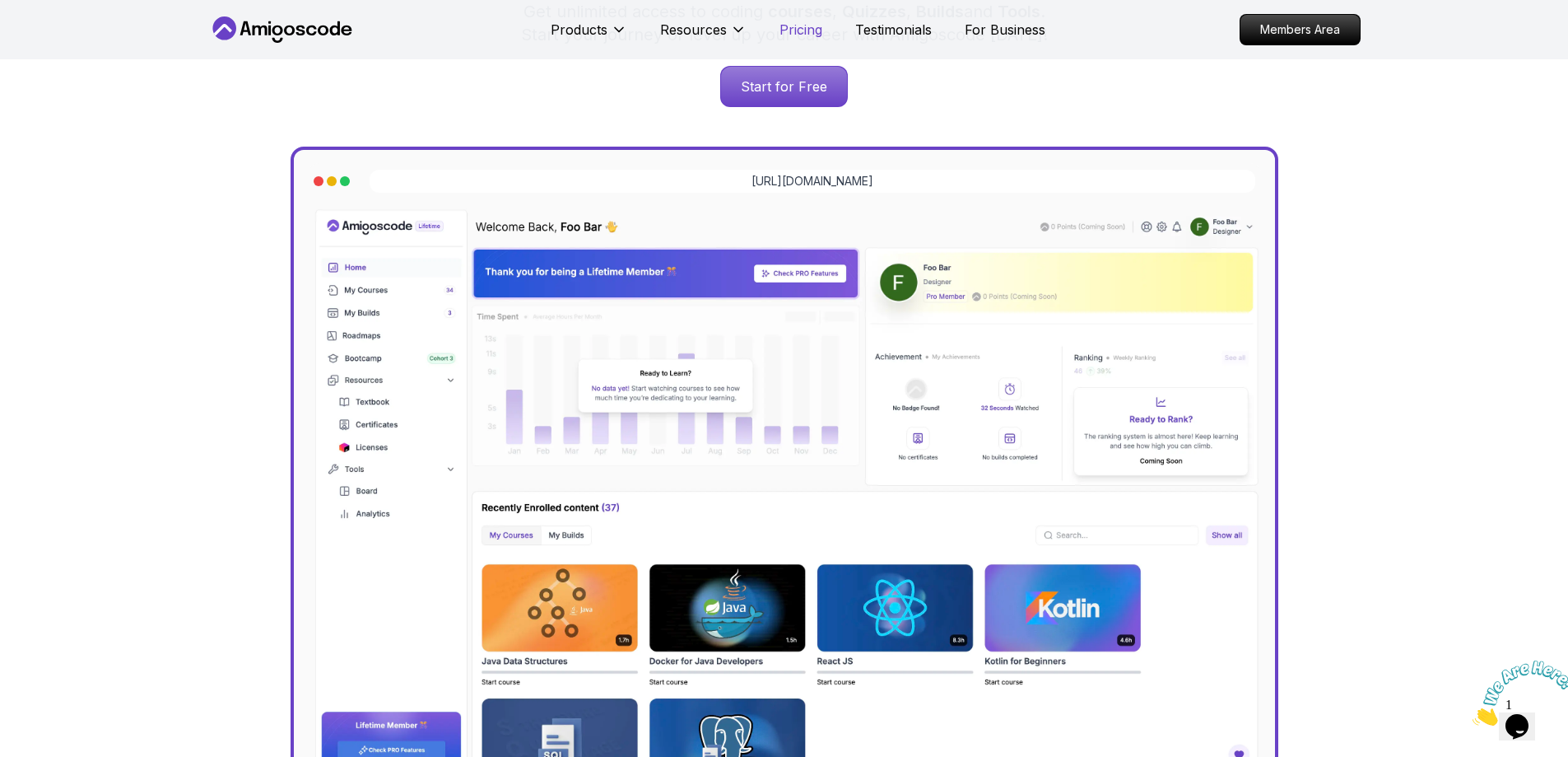
scroll to position [3540, 0]
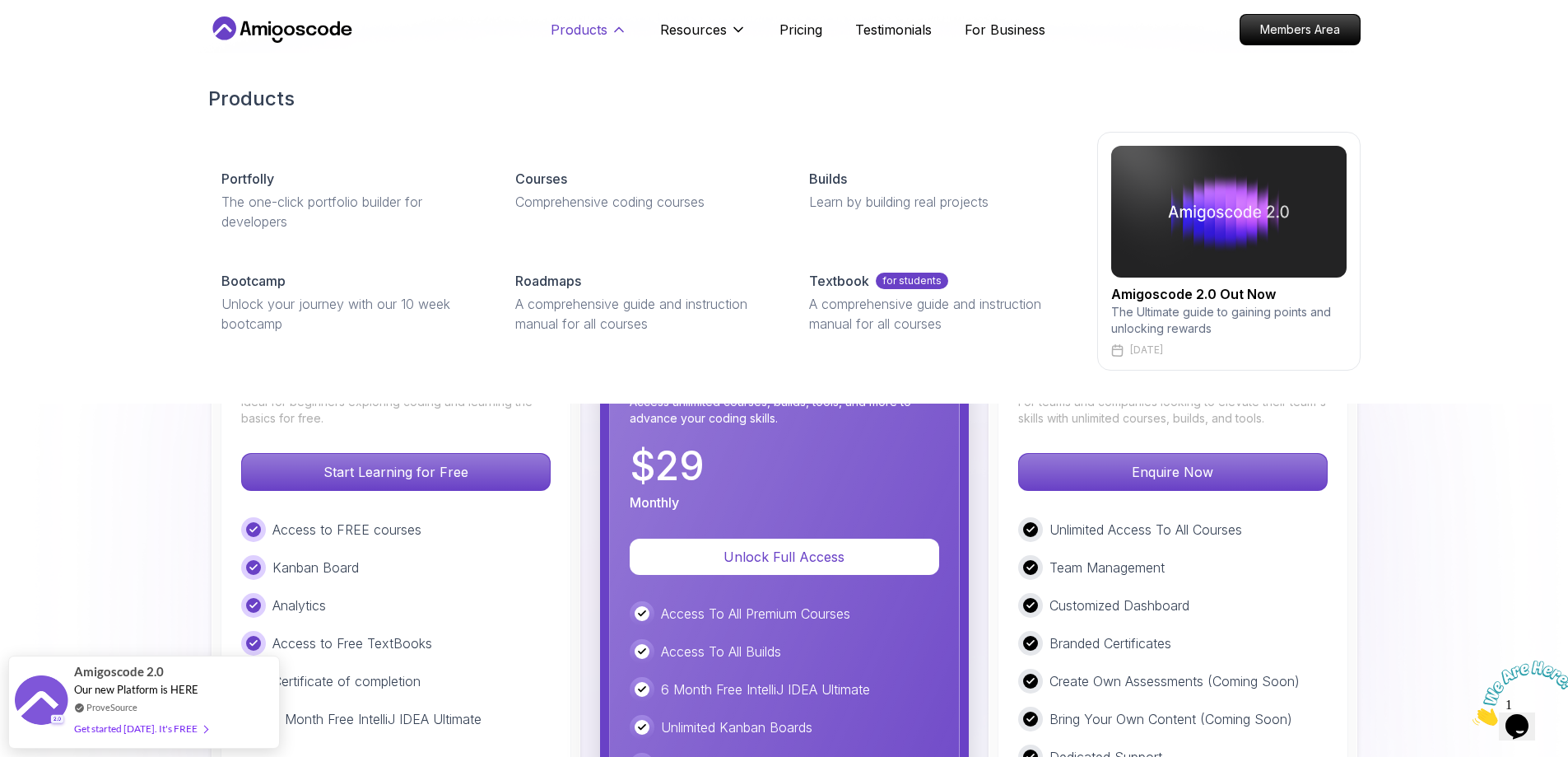
click at [584, 33] on p "Products" at bounding box center [579, 29] width 57 height 20
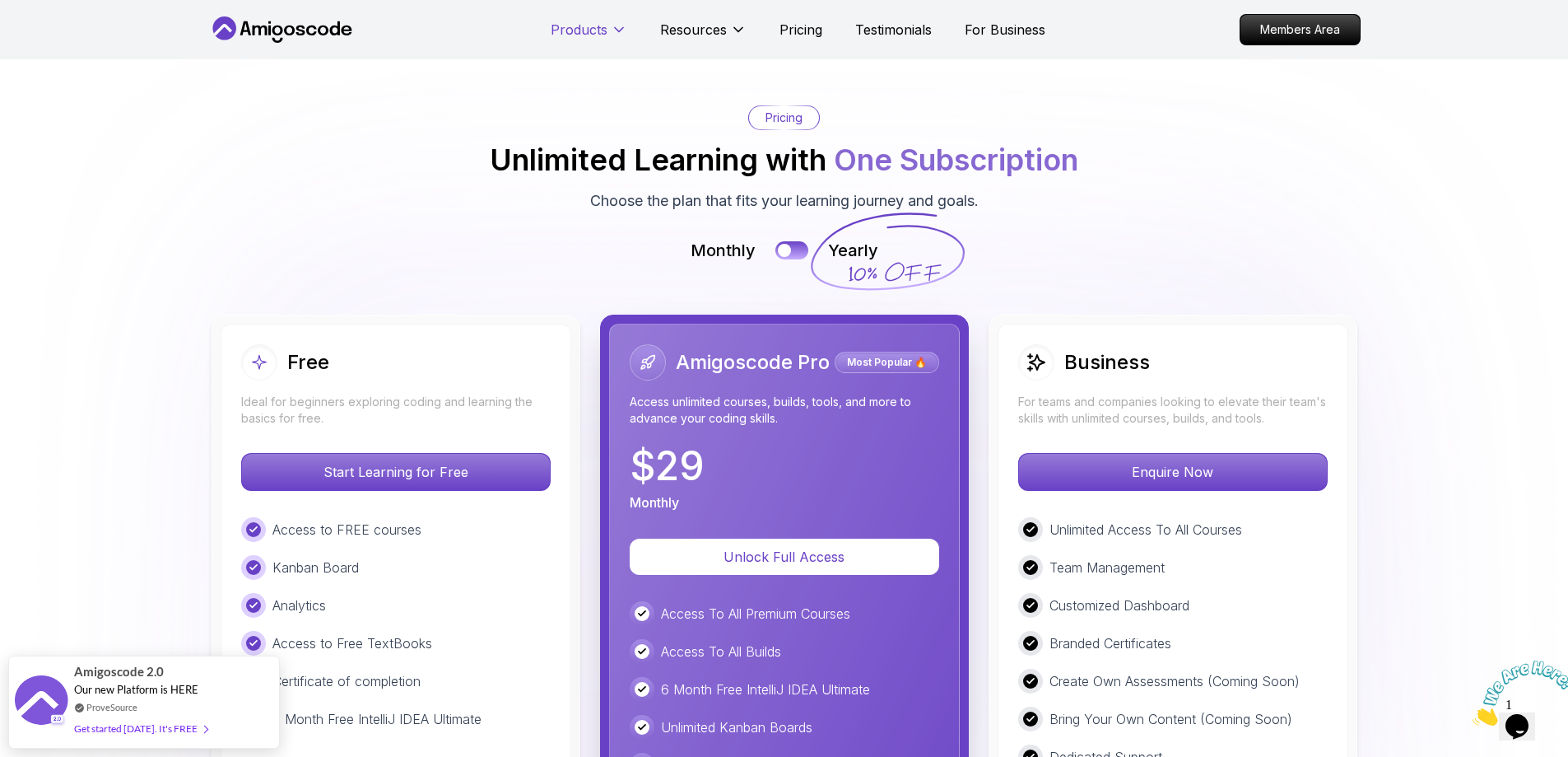
click at [584, 33] on p "Products" at bounding box center [579, 29] width 57 height 20
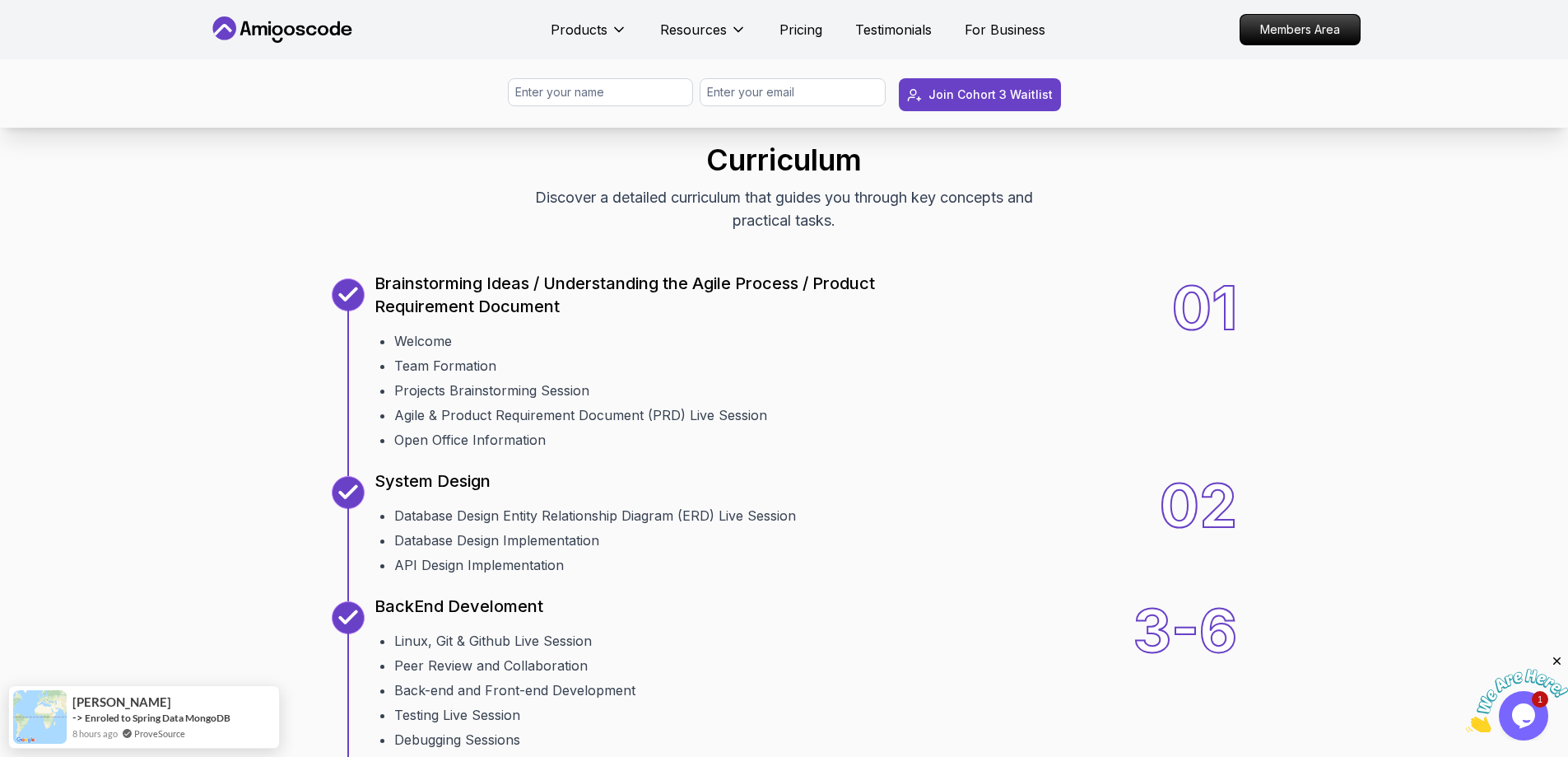
scroll to position [1887, 0]
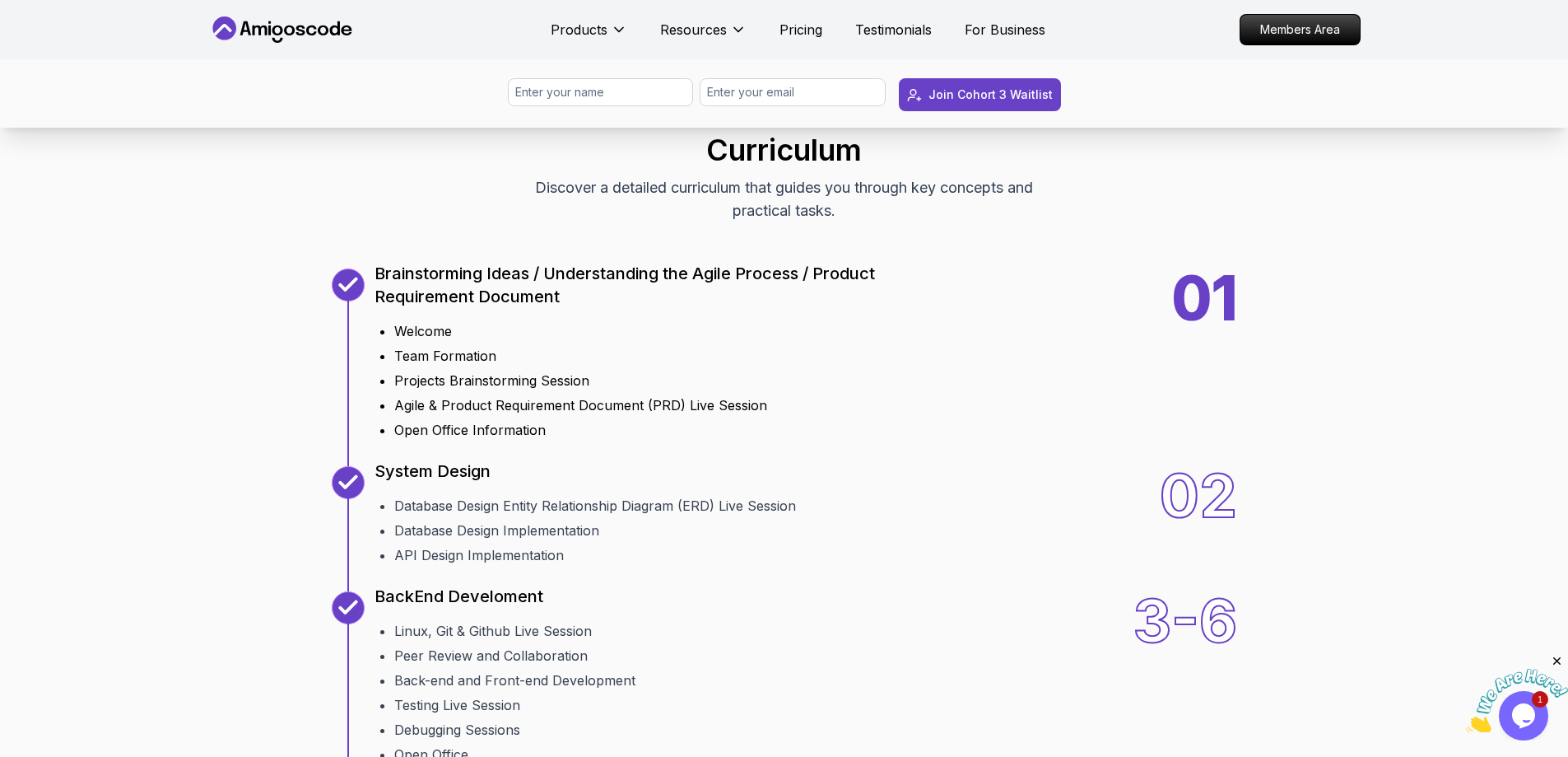
click at [497, 290] on p "Brainstorming Ideas / Understanding the Agile Process / Product Requirement Doc…" at bounding box center [650, 285] width 553 height 47
click at [1199, 295] on div "01" at bounding box center [1205, 354] width 65 height 171
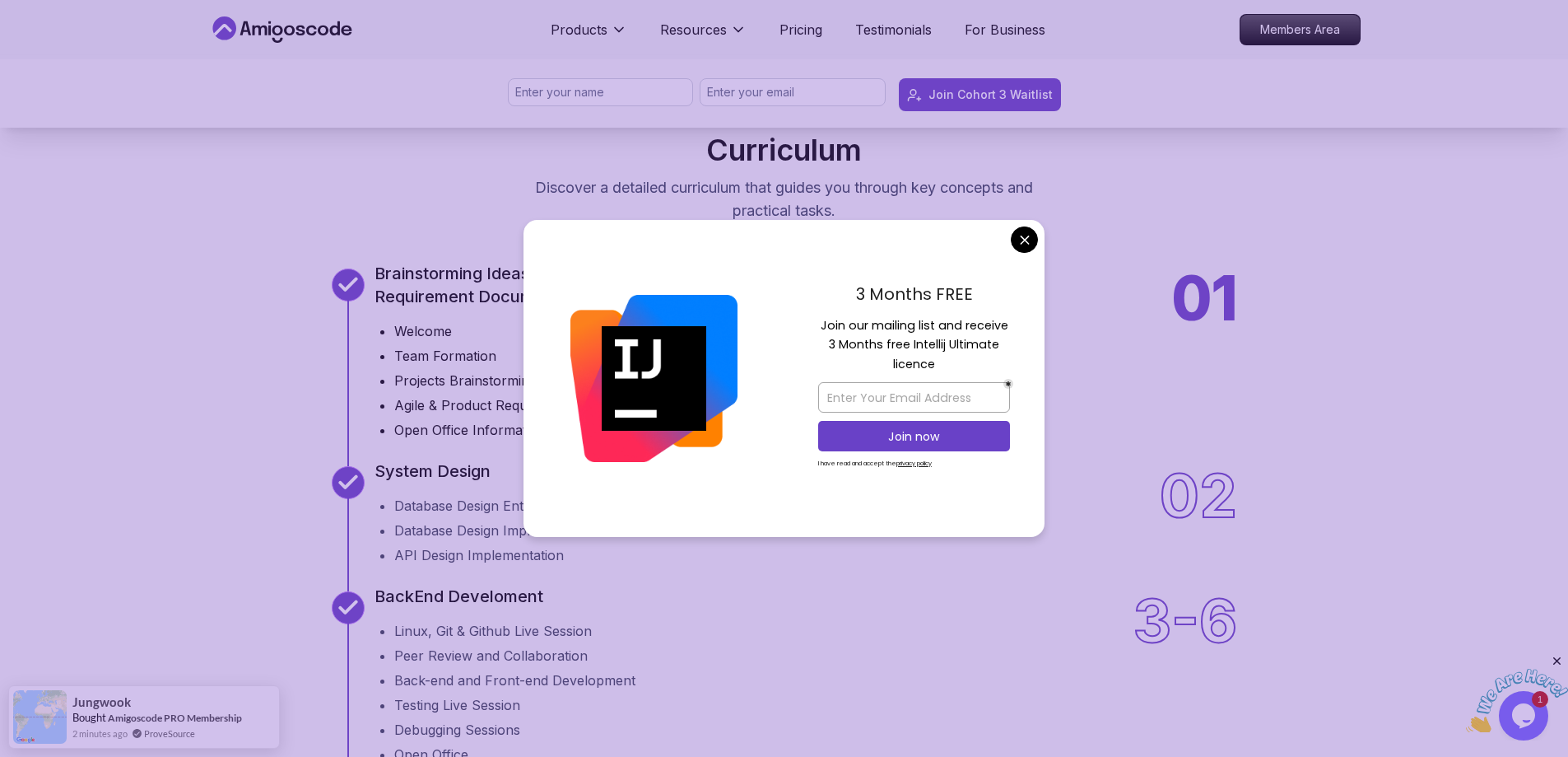
click at [1230, 300] on div "01" at bounding box center [1205, 354] width 65 height 171
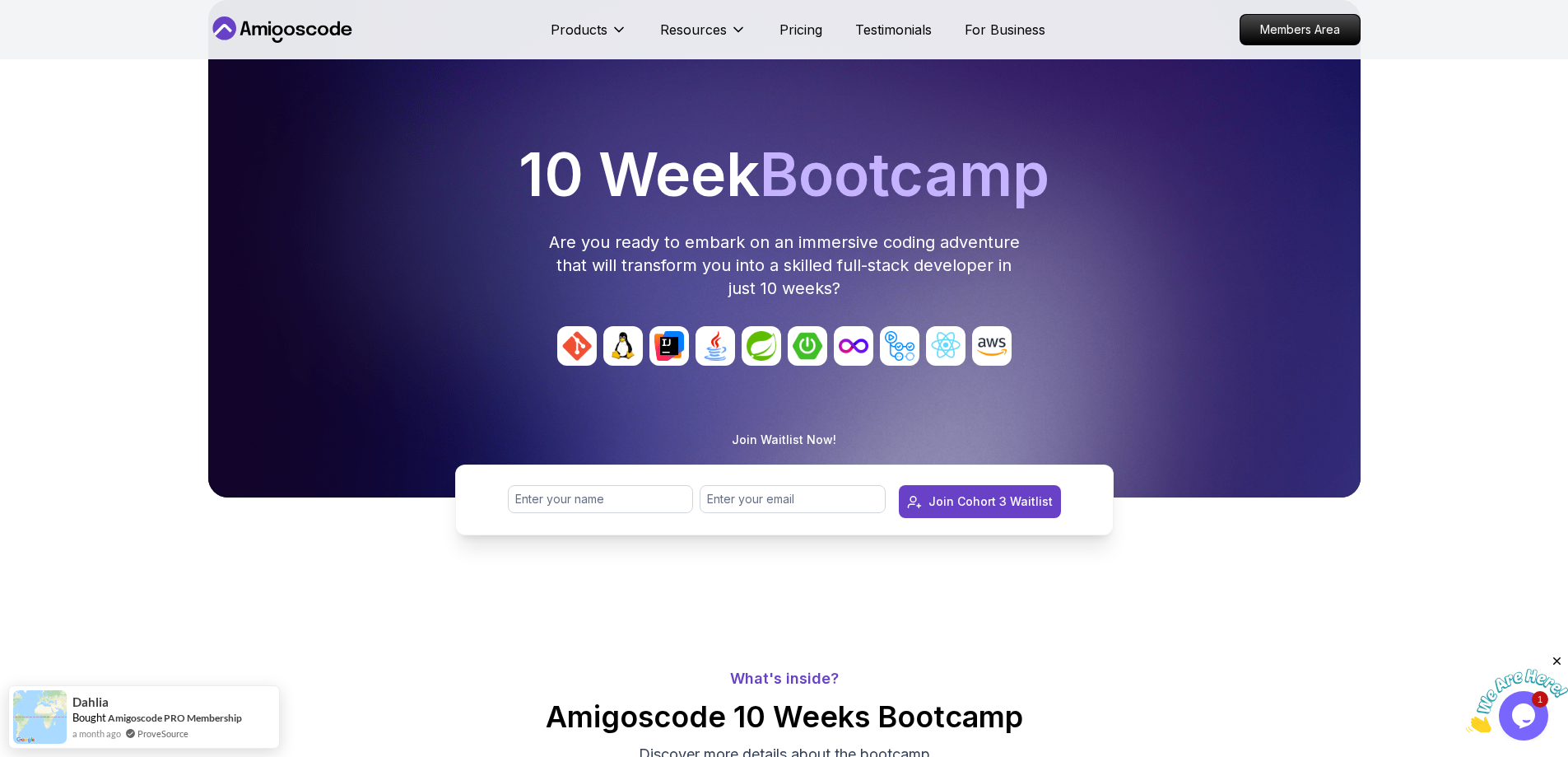
scroll to position [0, 0]
